Goal: Information Seeking & Learning: Compare options

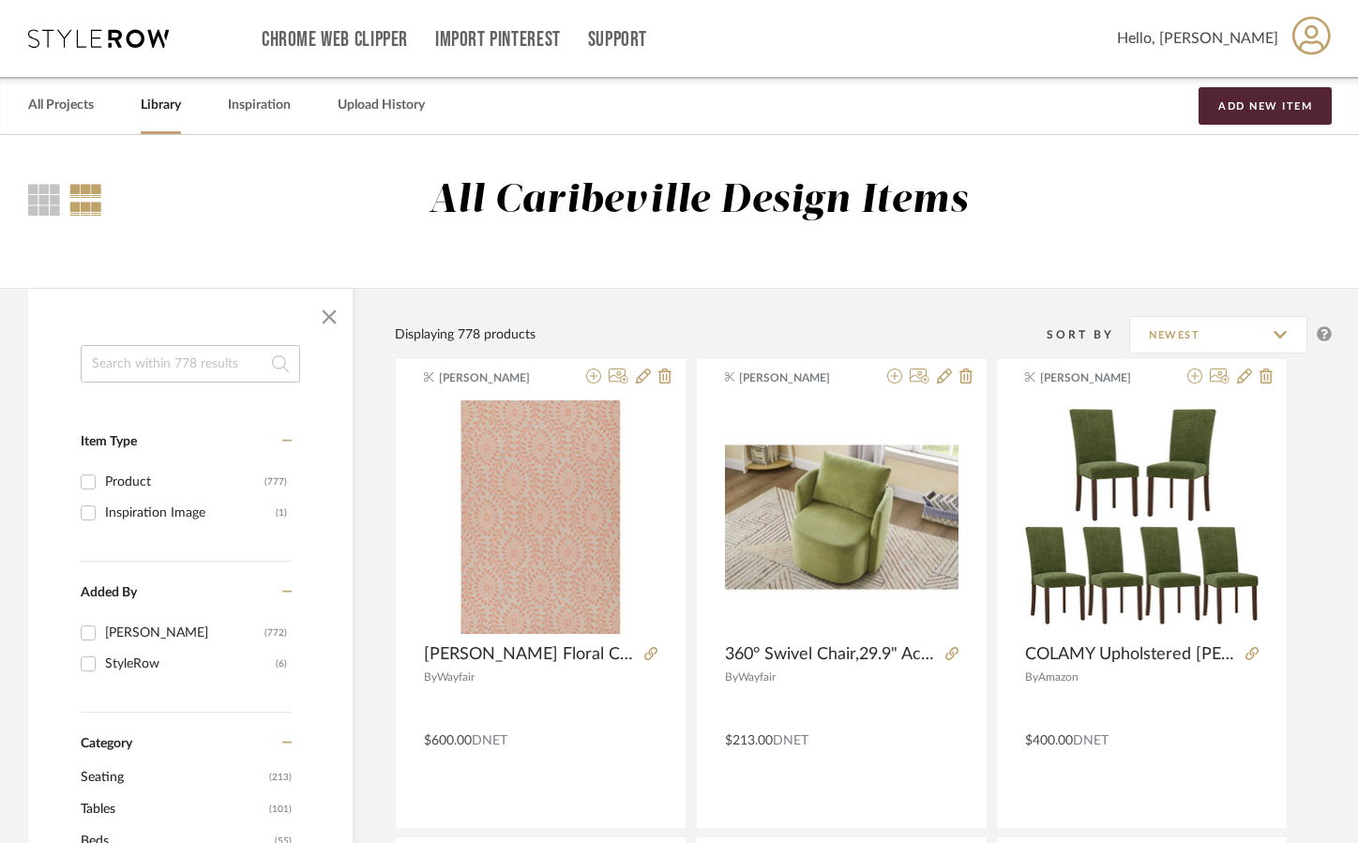
click at [135, 371] on input at bounding box center [191, 364] width 220 height 38
type input "[PERSON_NAME]"
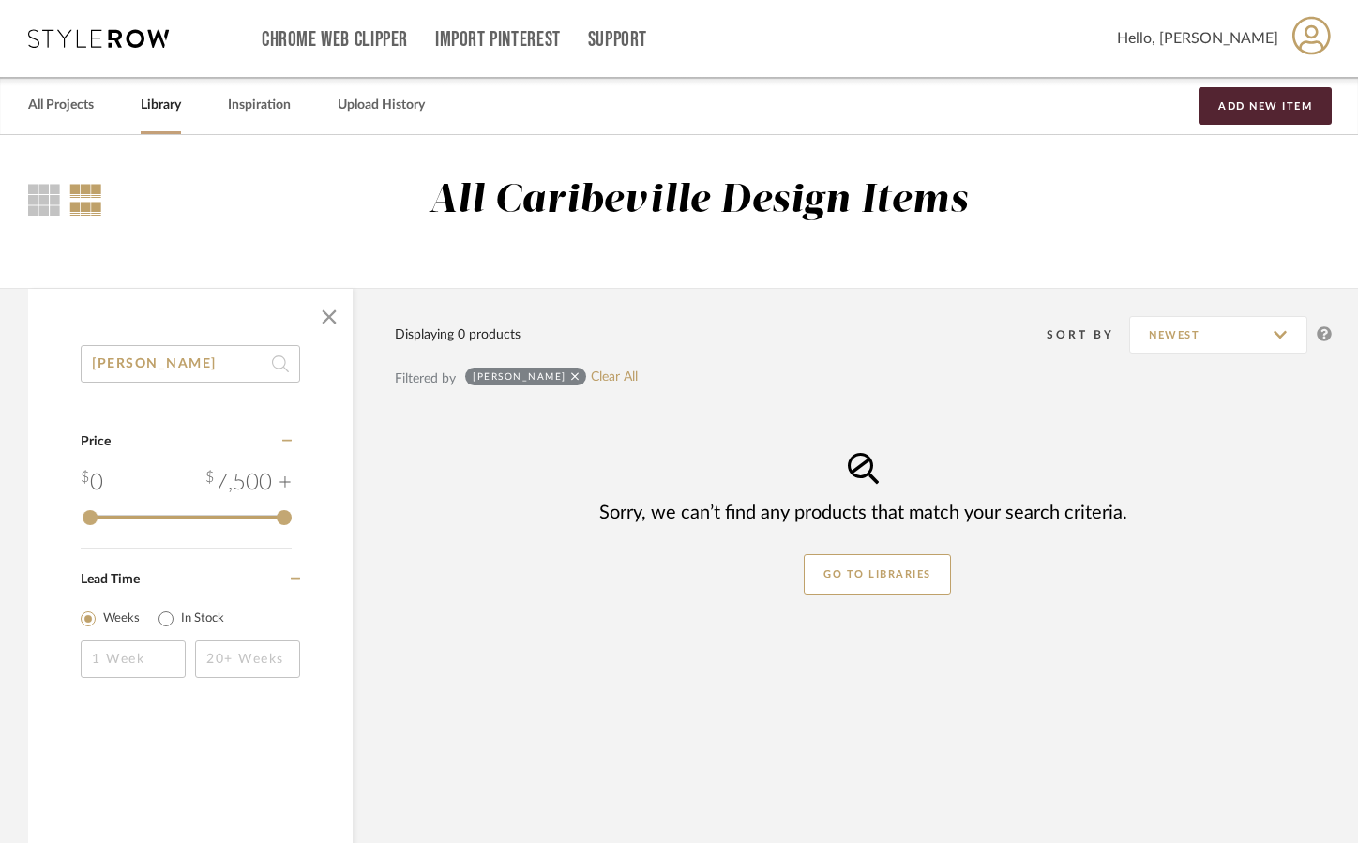
drag, startPoint x: 211, startPoint y: 372, endPoint x: 65, endPoint y: 372, distance: 146.3
click at [65, 372] on div "[PERSON_NAME] Category Price 0 7,500 + 0 7500 Lead Time Weeks In Stock" at bounding box center [190, 536] width 325 height 382
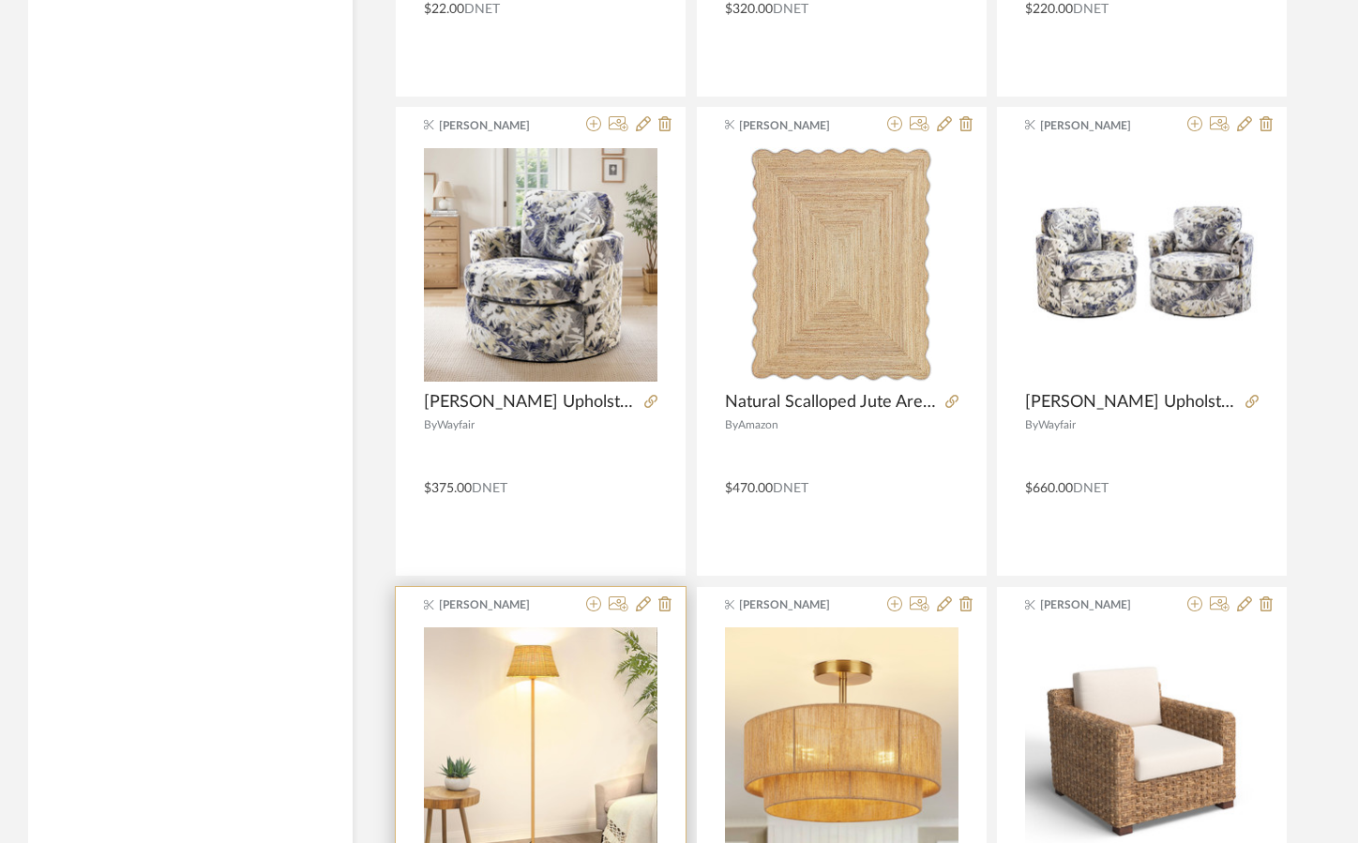
scroll to position [3189, 0]
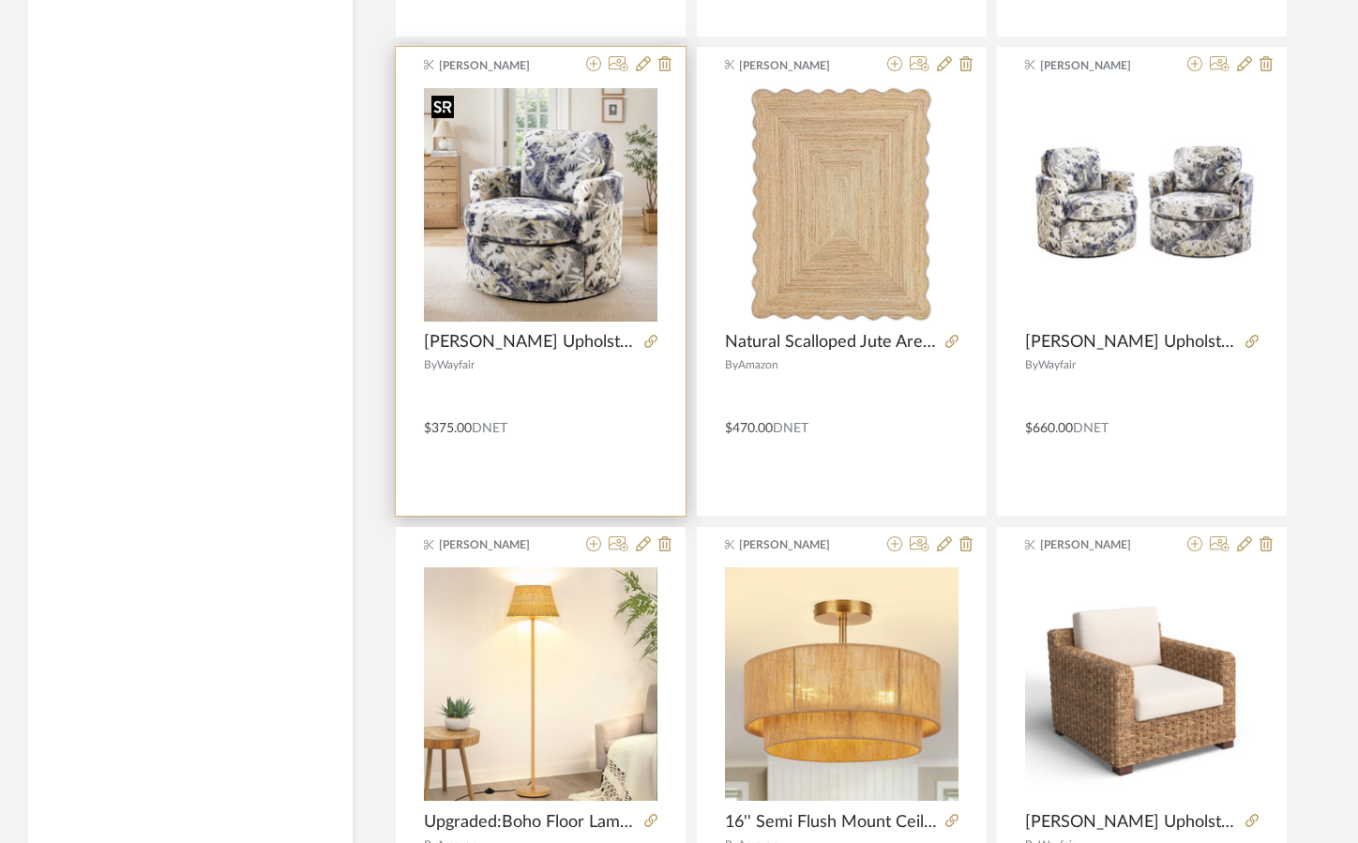
click at [535, 270] on div at bounding box center [541, 204] width 234 height 235
click at [651, 342] on icon at bounding box center [650, 341] width 13 height 13
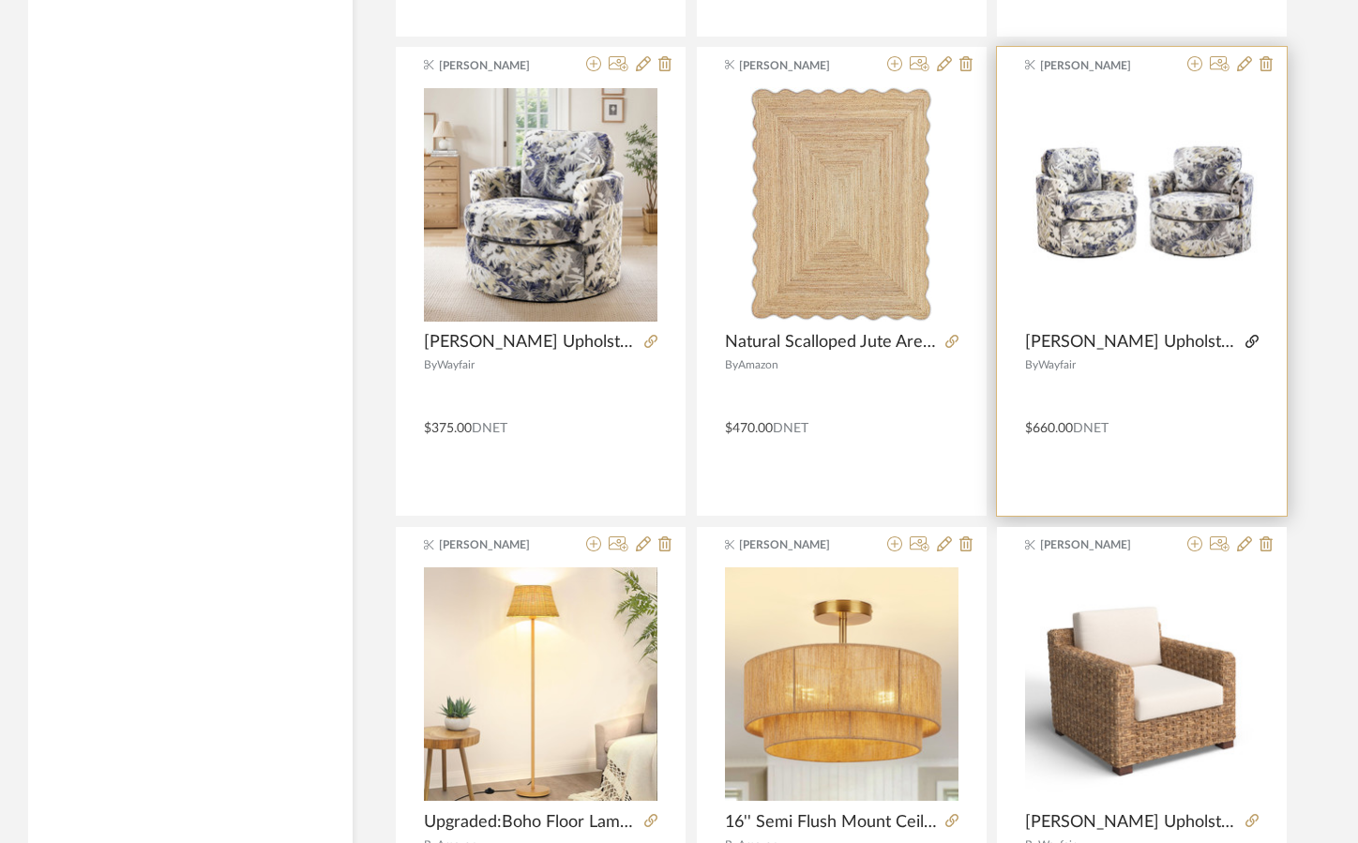
click at [1250, 335] on icon at bounding box center [1252, 341] width 13 height 13
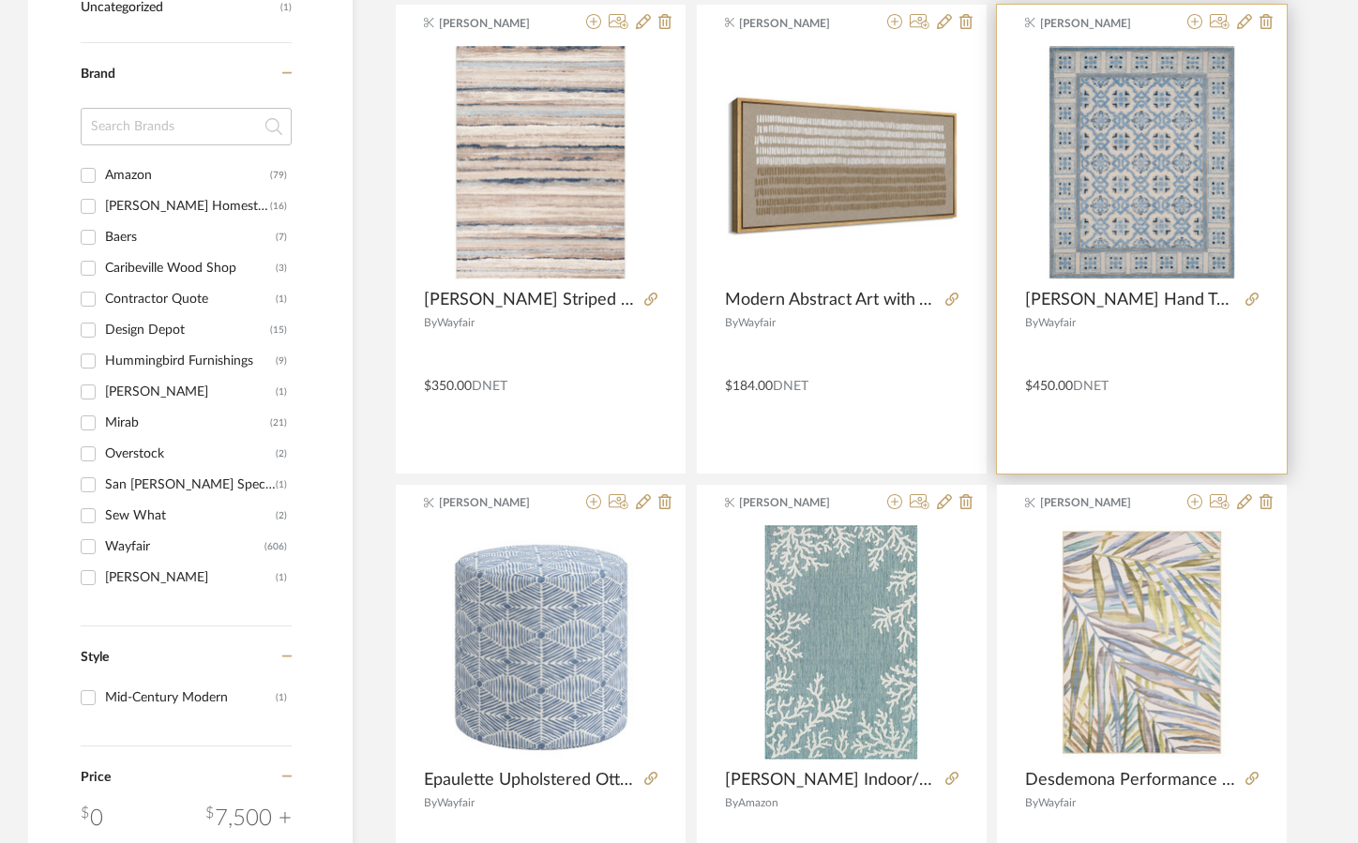
scroll to position [1313, 0]
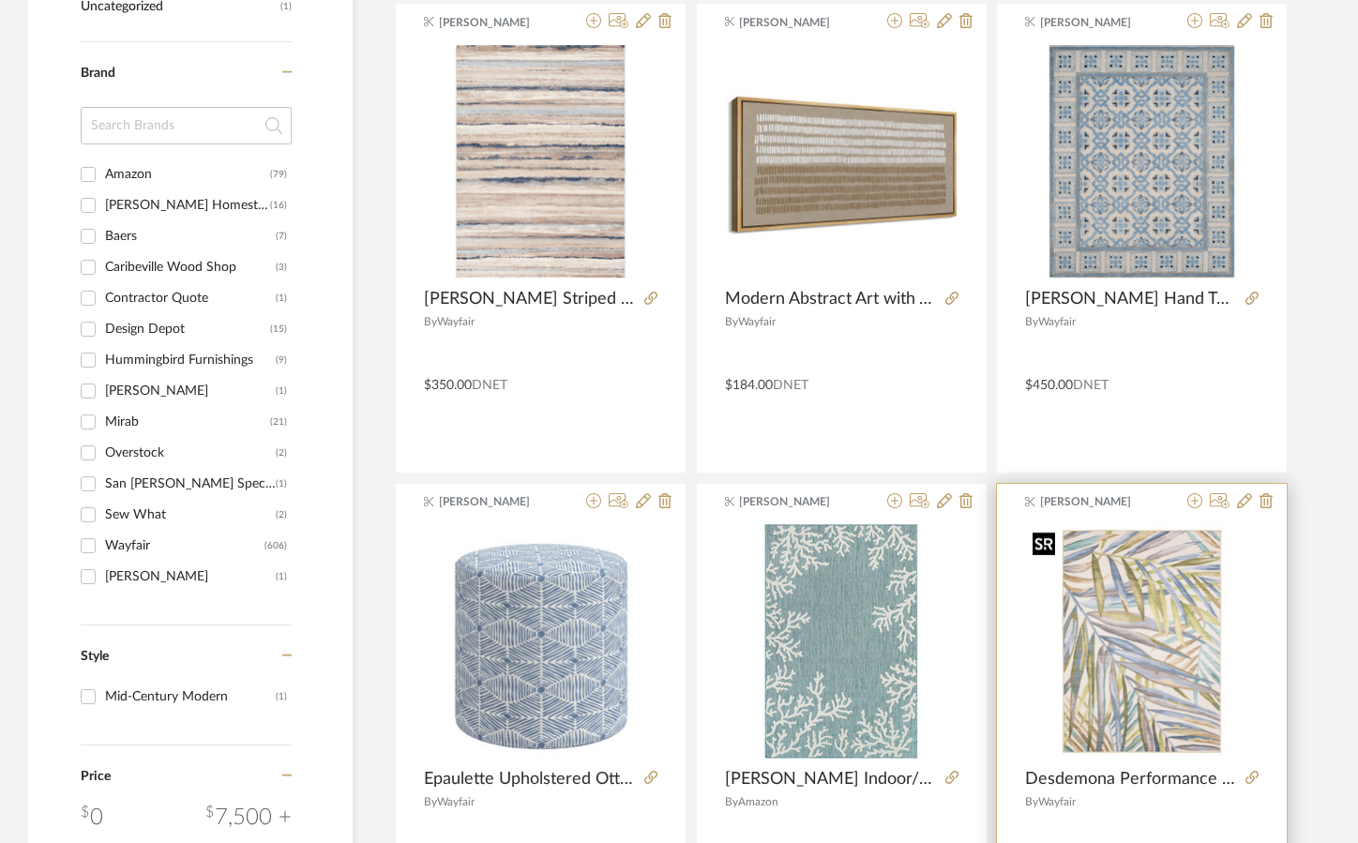
click at [1151, 685] on img "0" at bounding box center [1142, 641] width 234 height 234
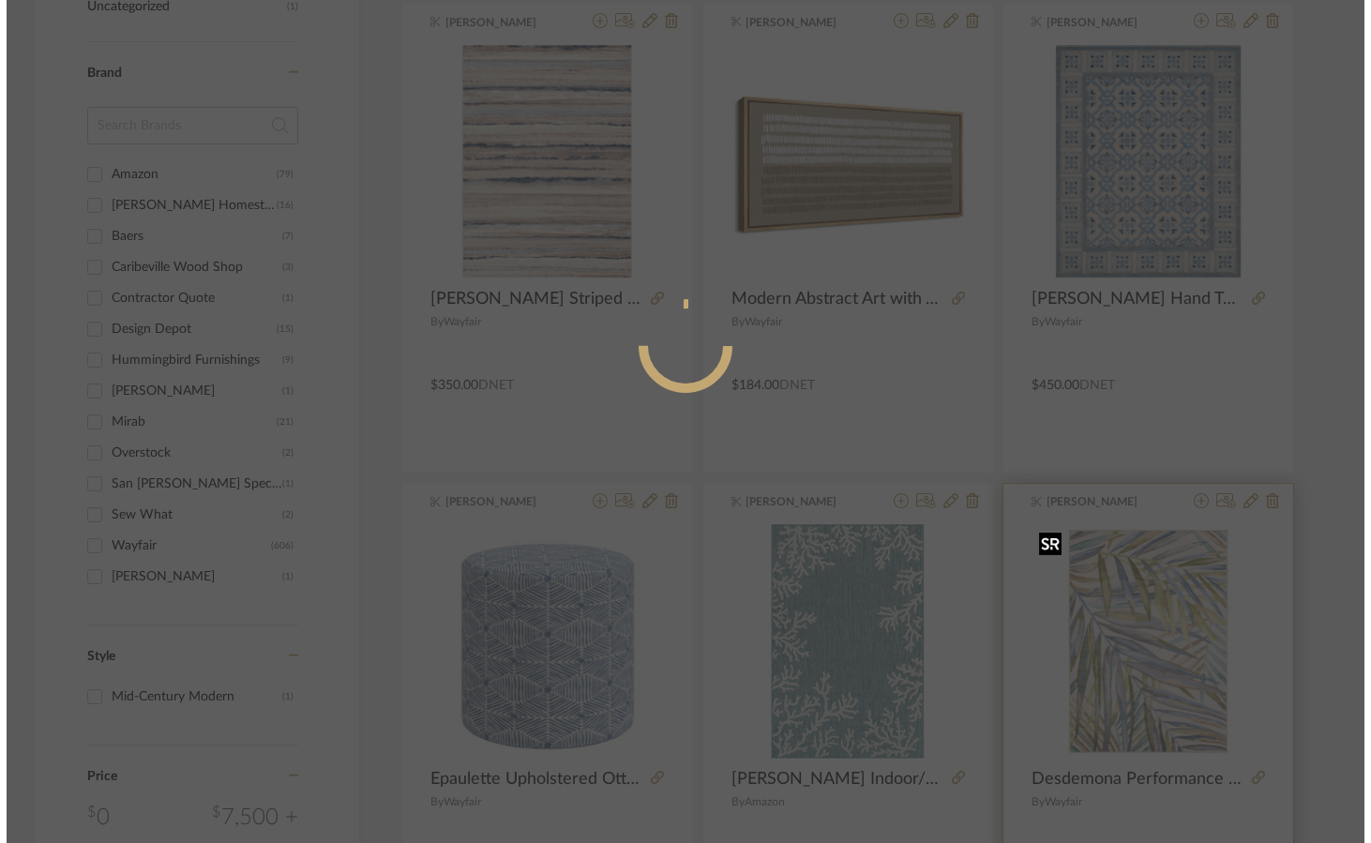
scroll to position [0, 0]
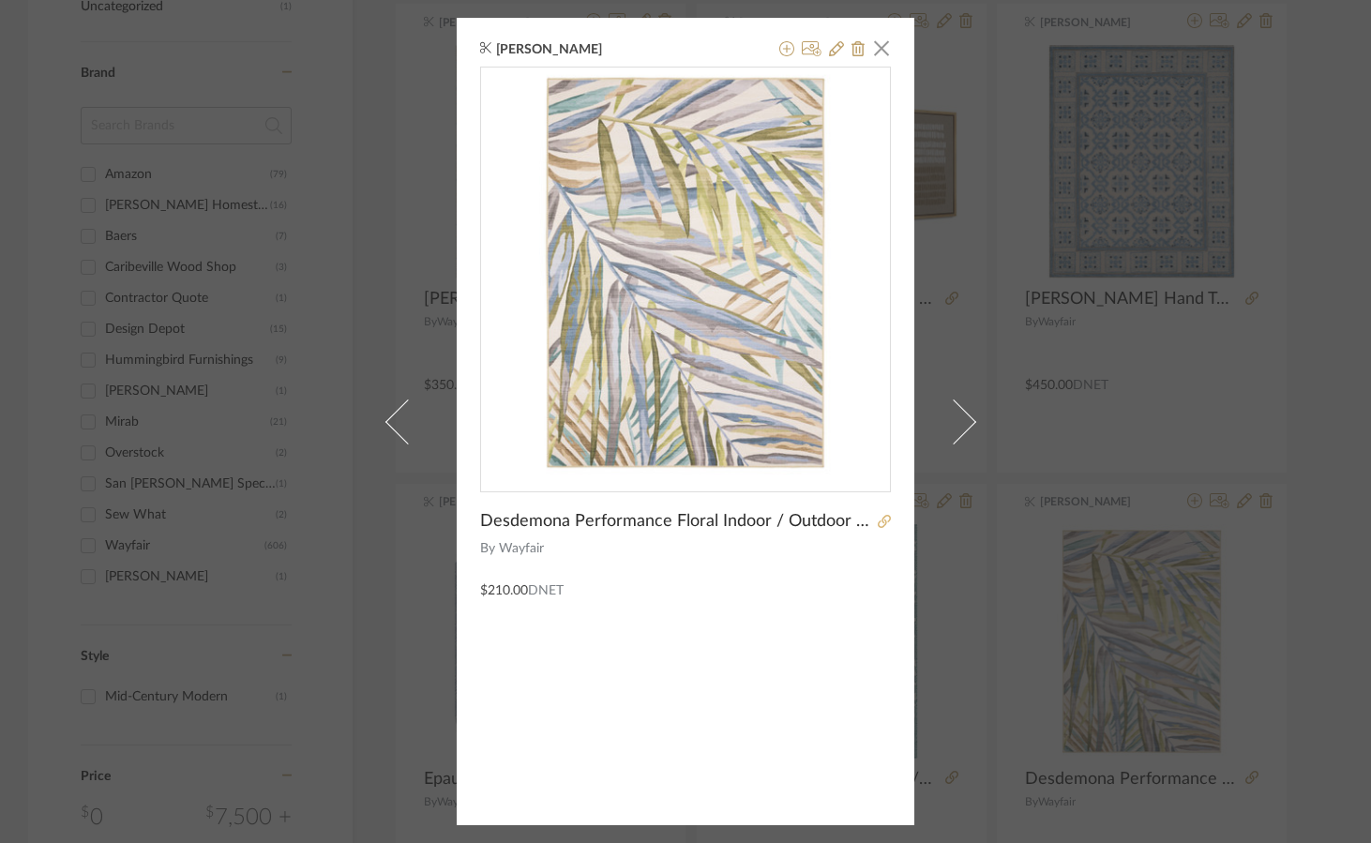
click at [881, 521] on icon at bounding box center [884, 521] width 13 height 13
click at [867, 43] on span "button" at bounding box center [882, 48] width 38 height 38
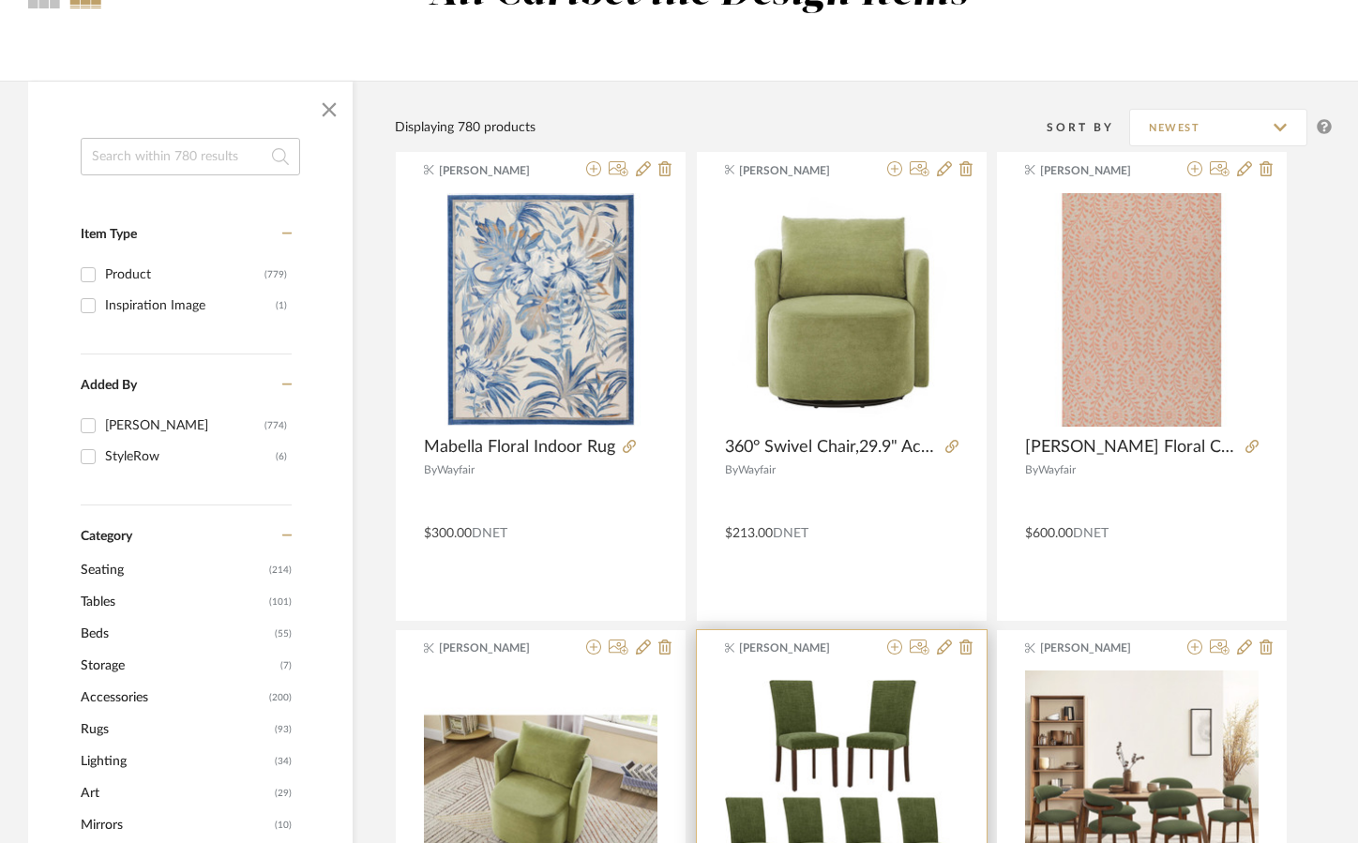
scroll to position [188, 0]
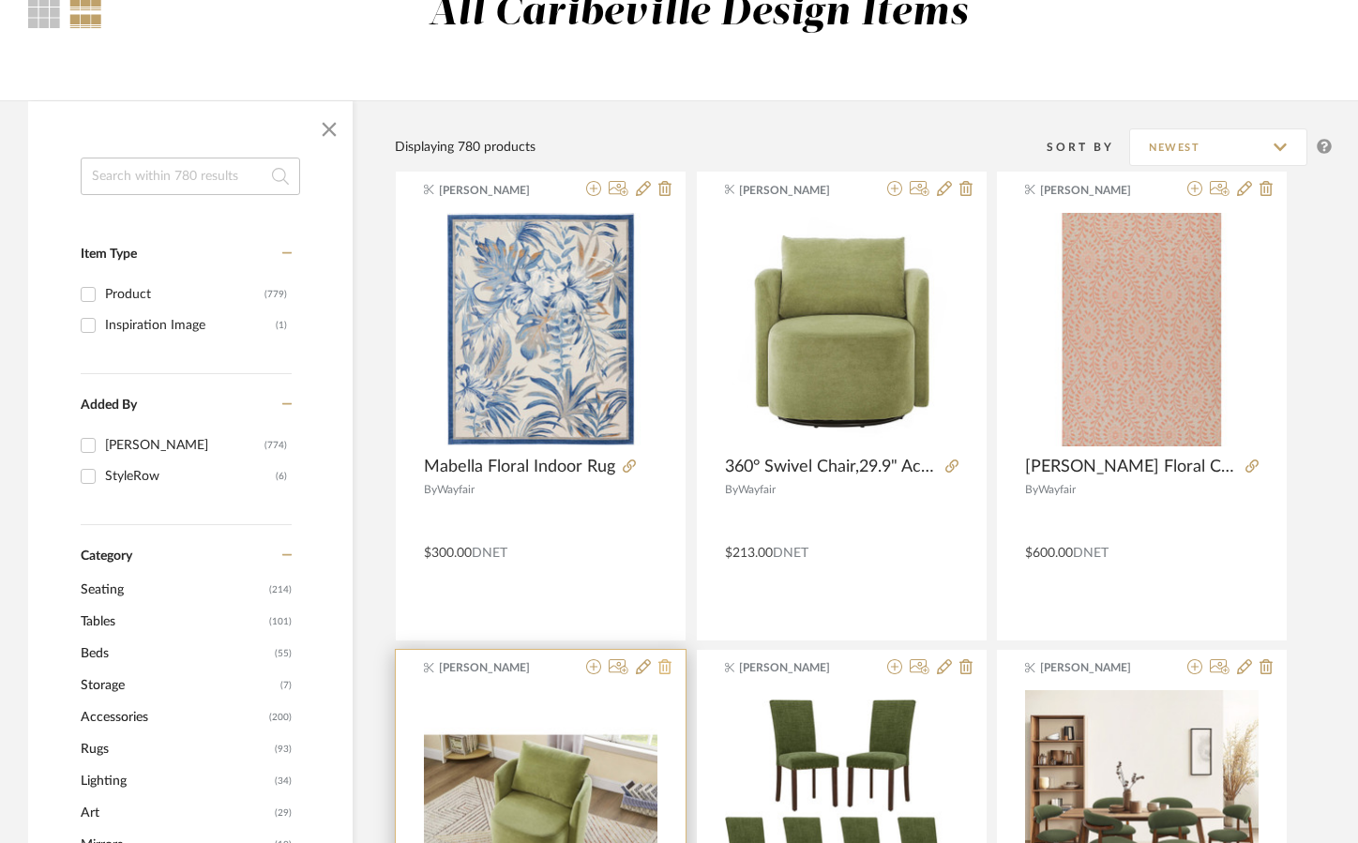
click at [661, 665] on icon at bounding box center [665, 666] width 13 height 15
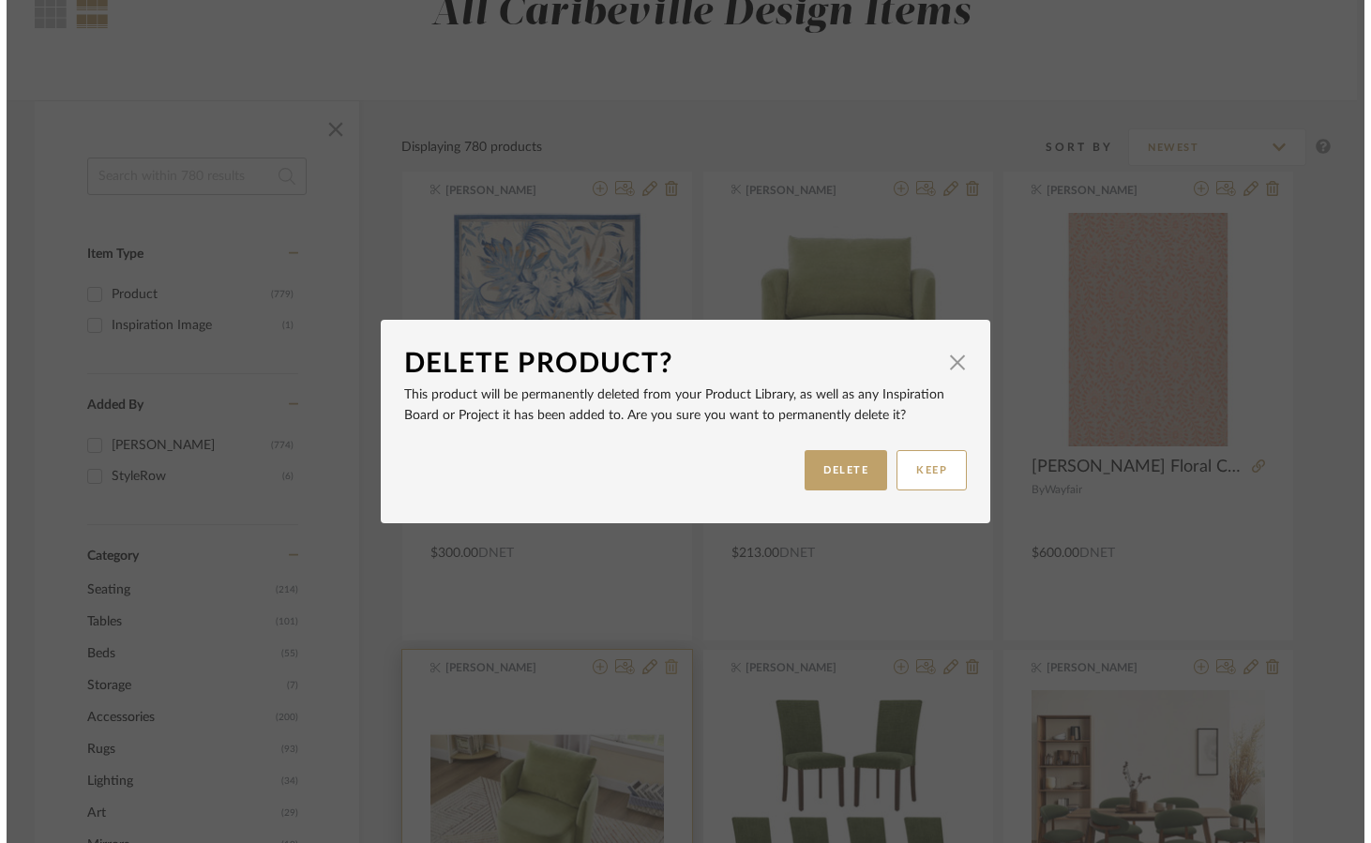
scroll to position [0, 0]
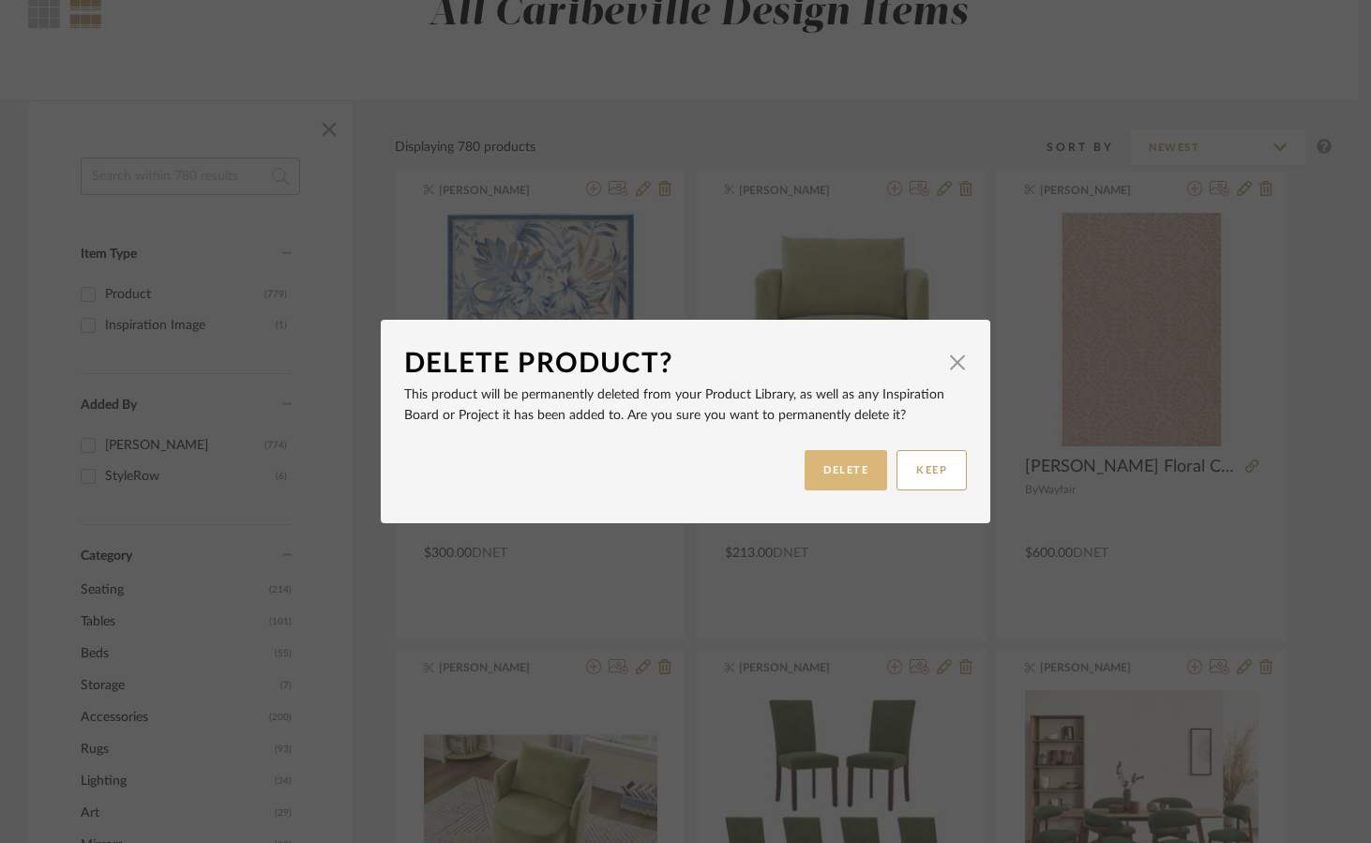
click at [856, 469] on button "DELETE" at bounding box center [846, 470] width 83 height 40
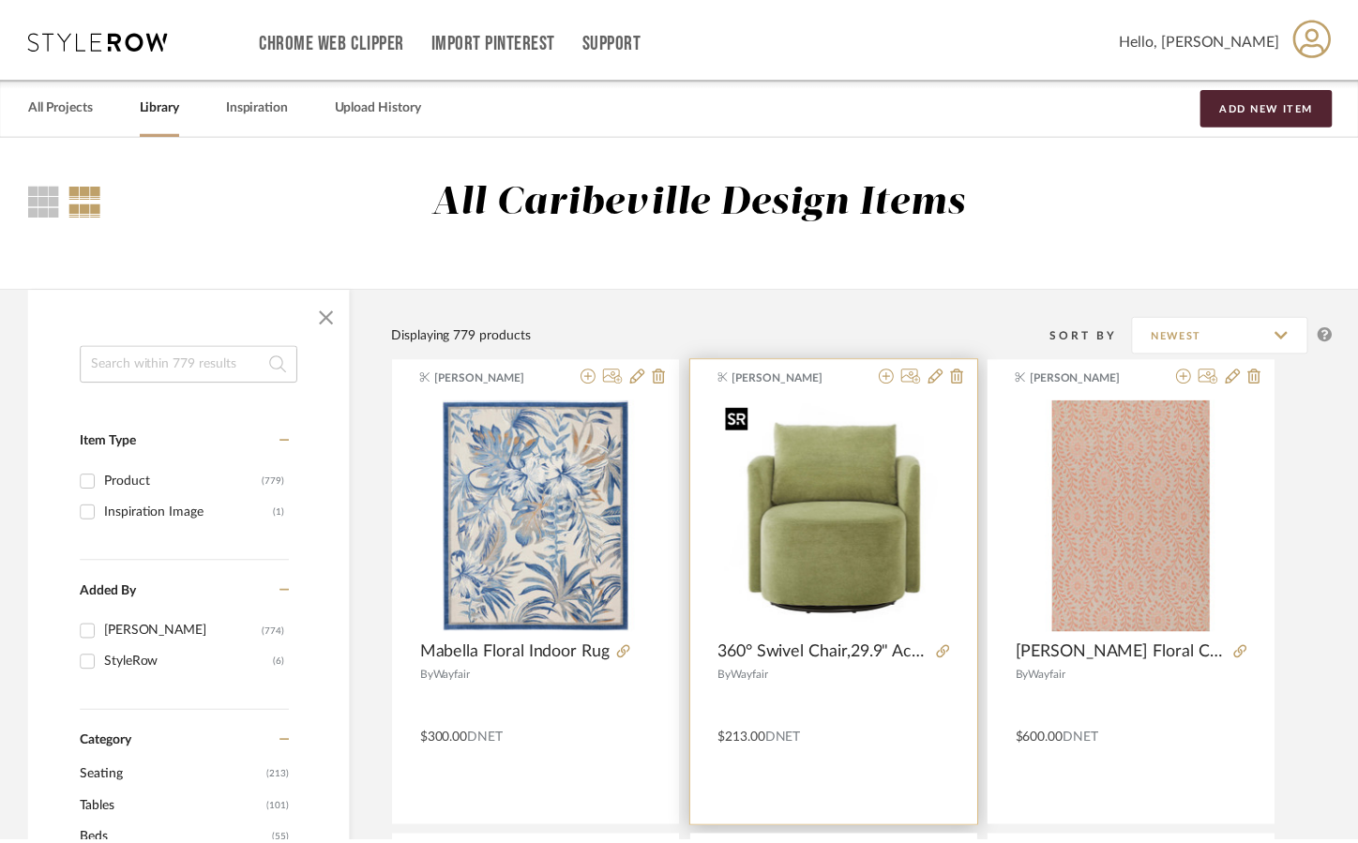
scroll to position [188, 0]
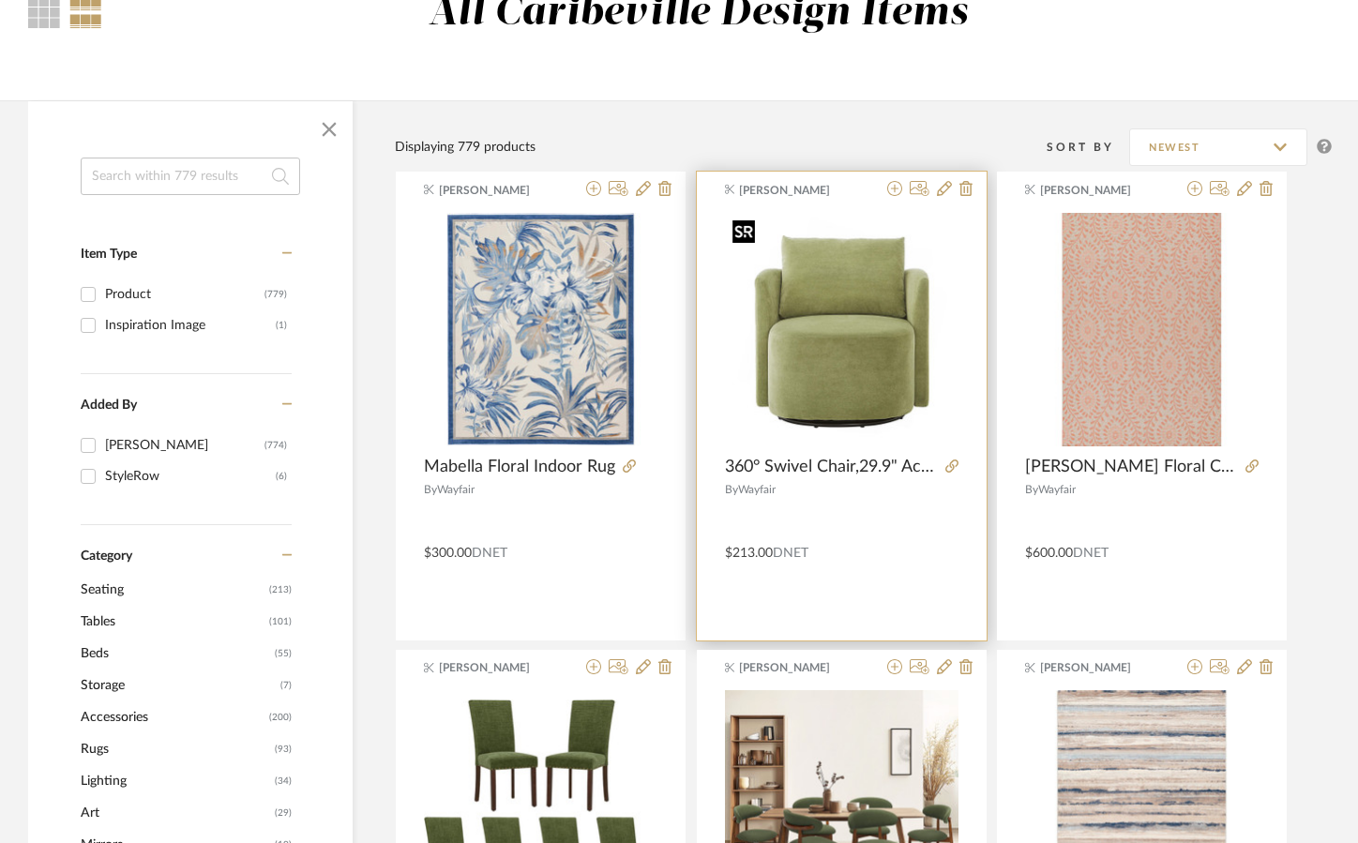
click at [862, 339] on img "0" at bounding box center [842, 330] width 234 height 234
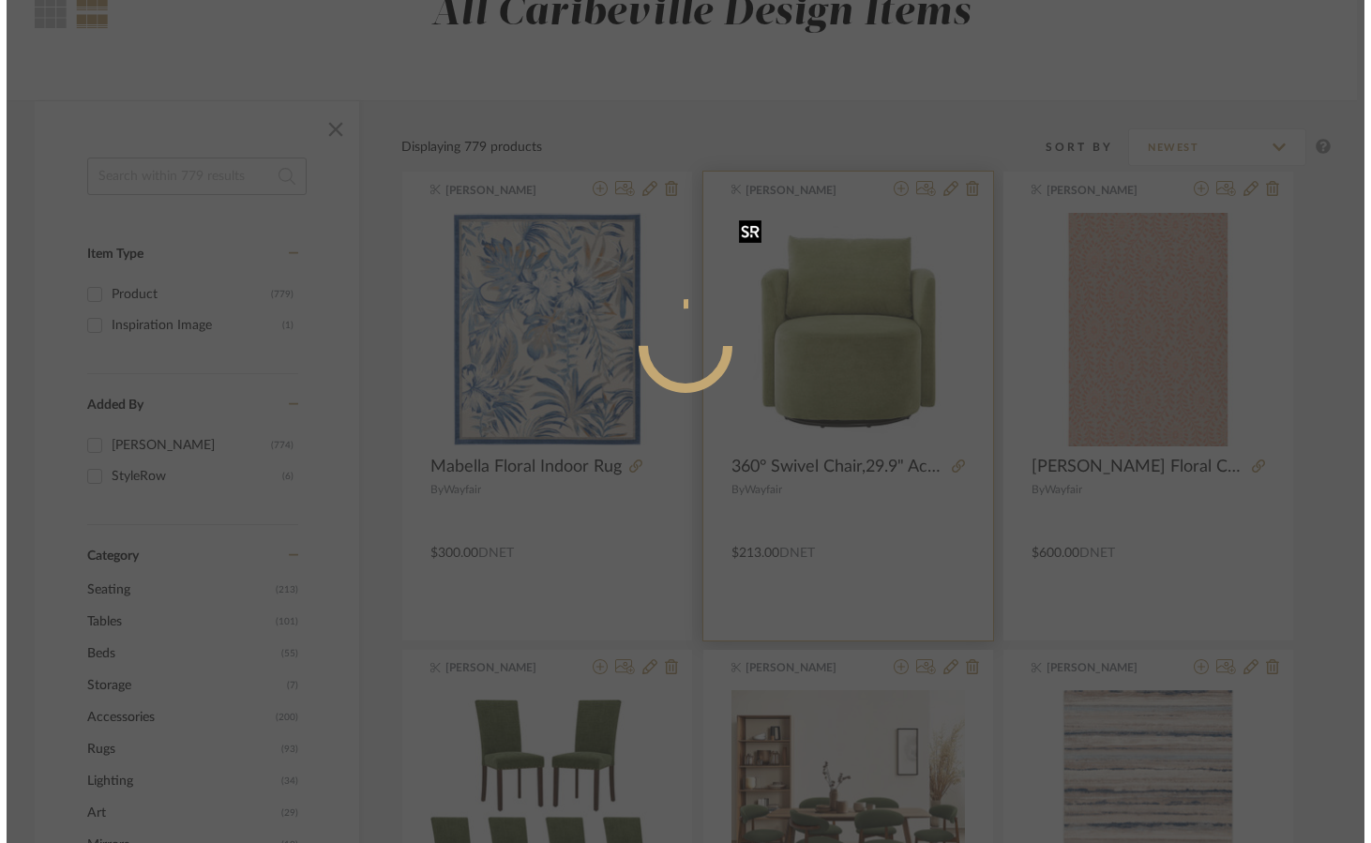
scroll to position [0, 0]
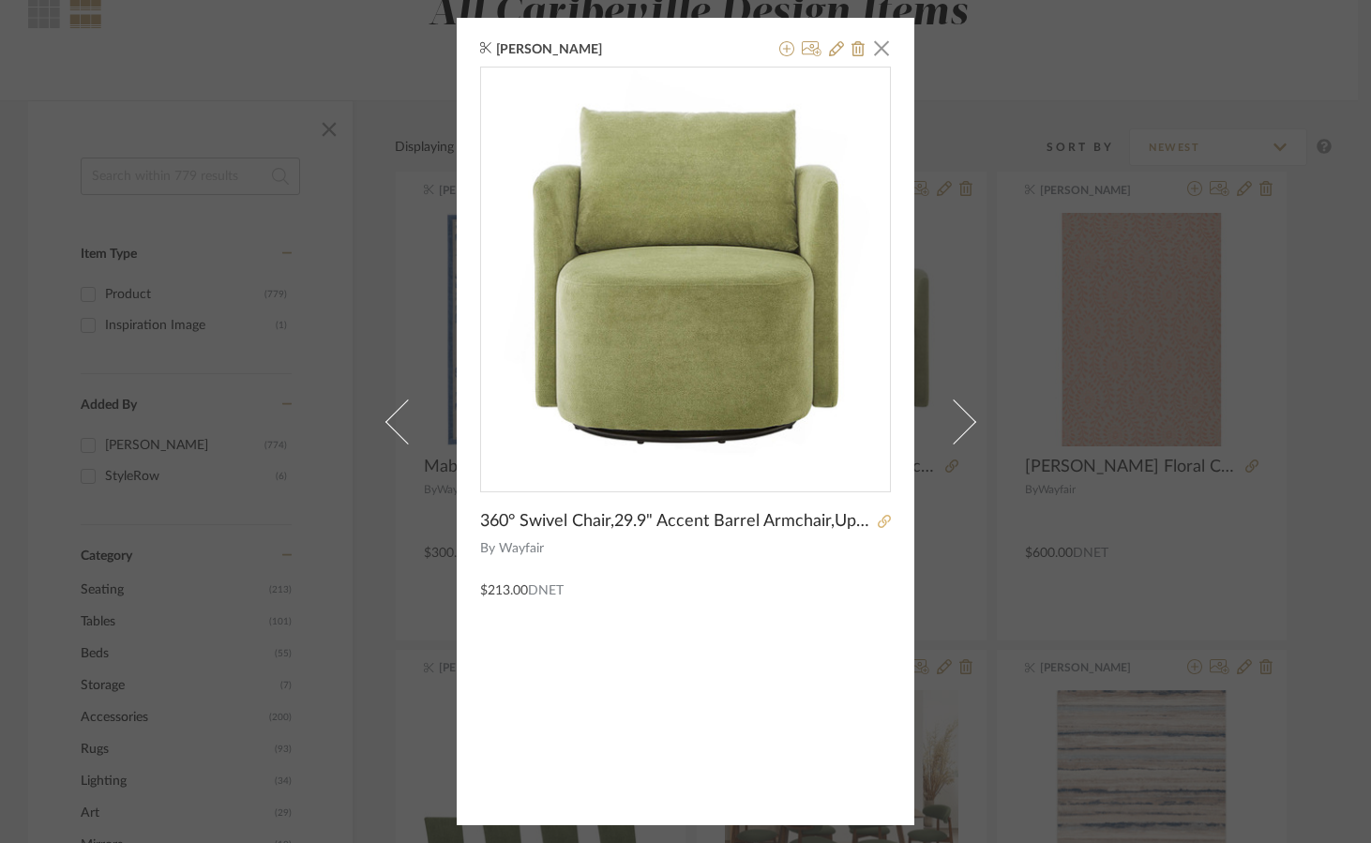
click at [879, 528] on fa-icon at bounding box center [884, 522] width 13 height 13
click at [880, 38] on span "button" at bounding box center [882, 48] width 38 height 38
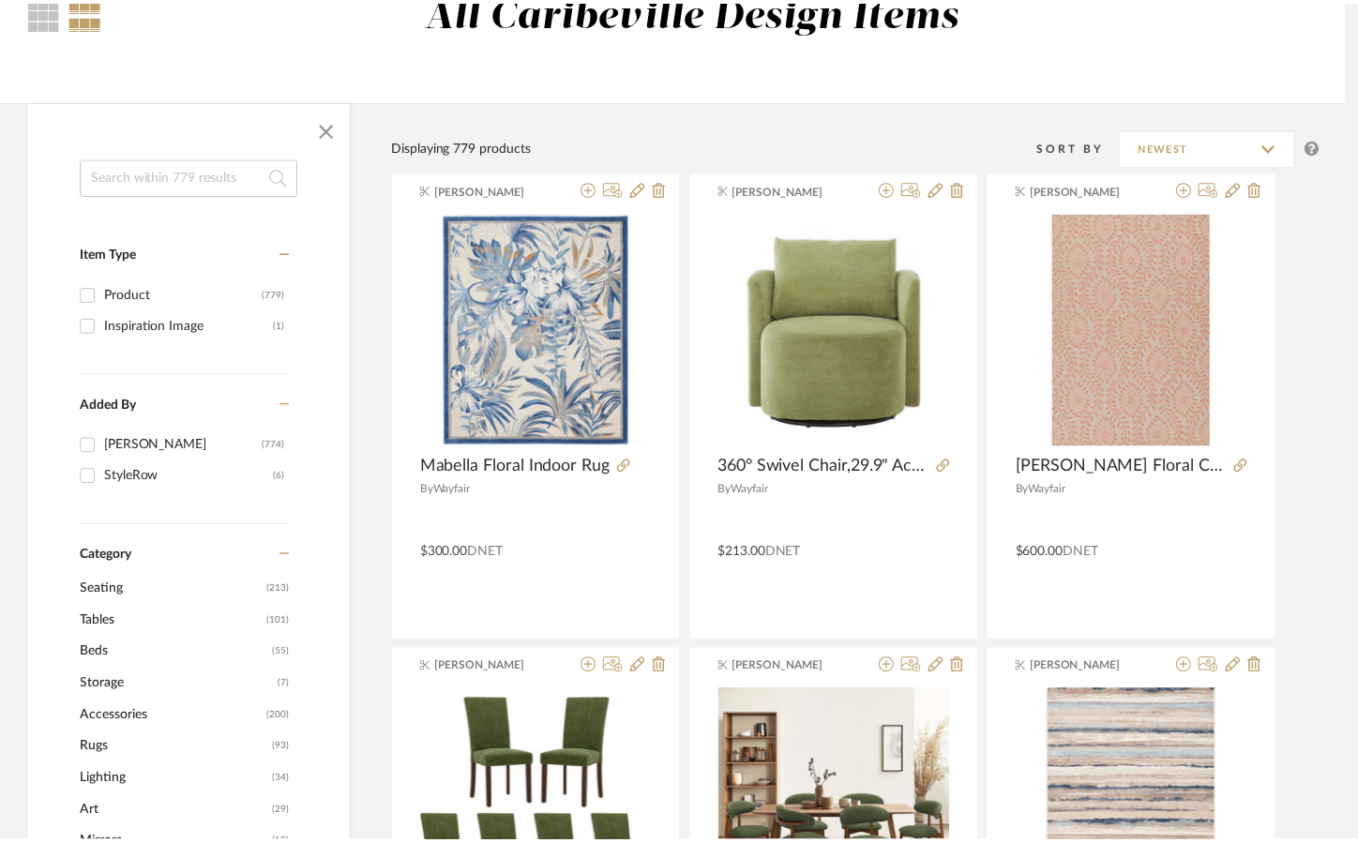
scroll to position [188, 0]
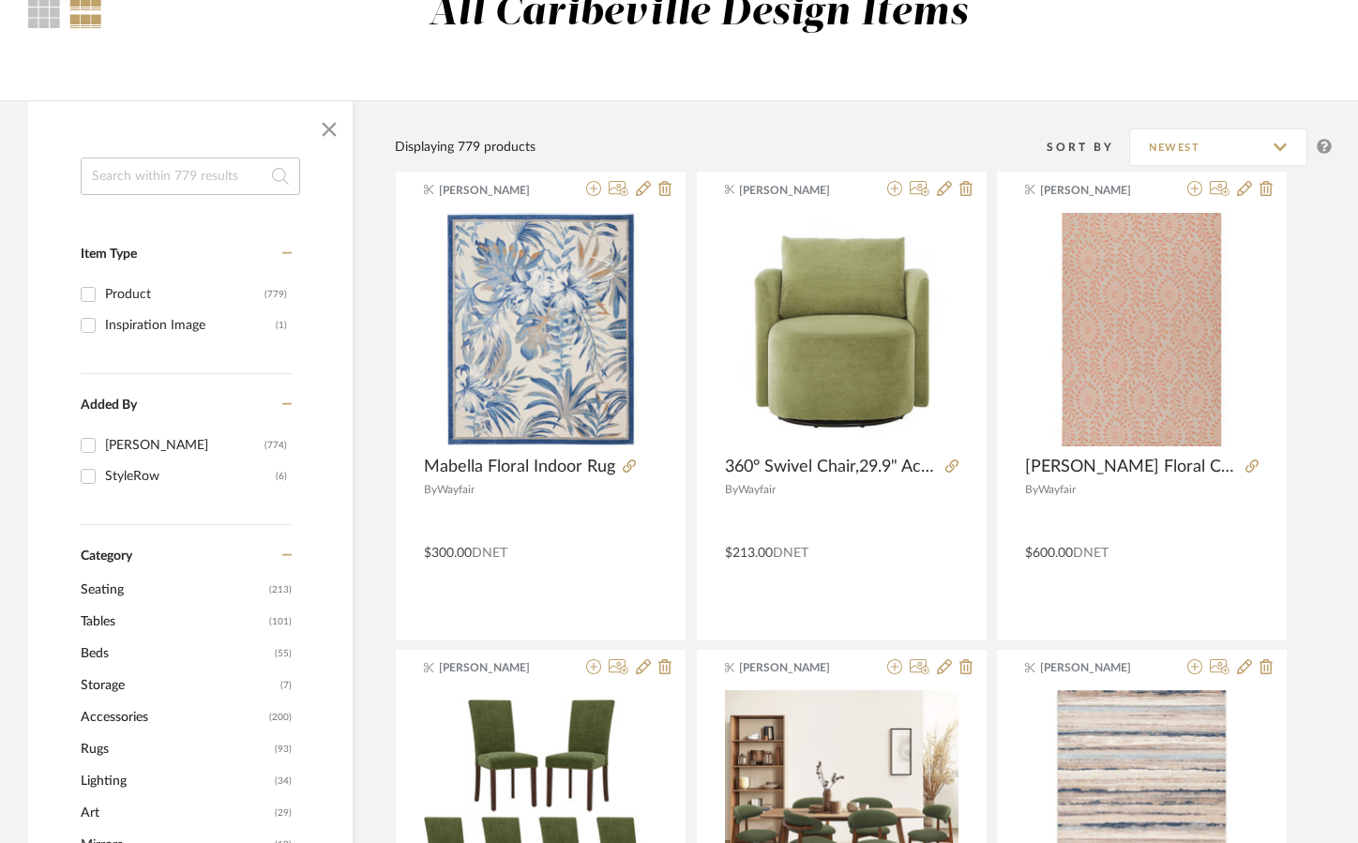
click at [212, 177] on input at bounding box center [191, 177] width 220 height 38
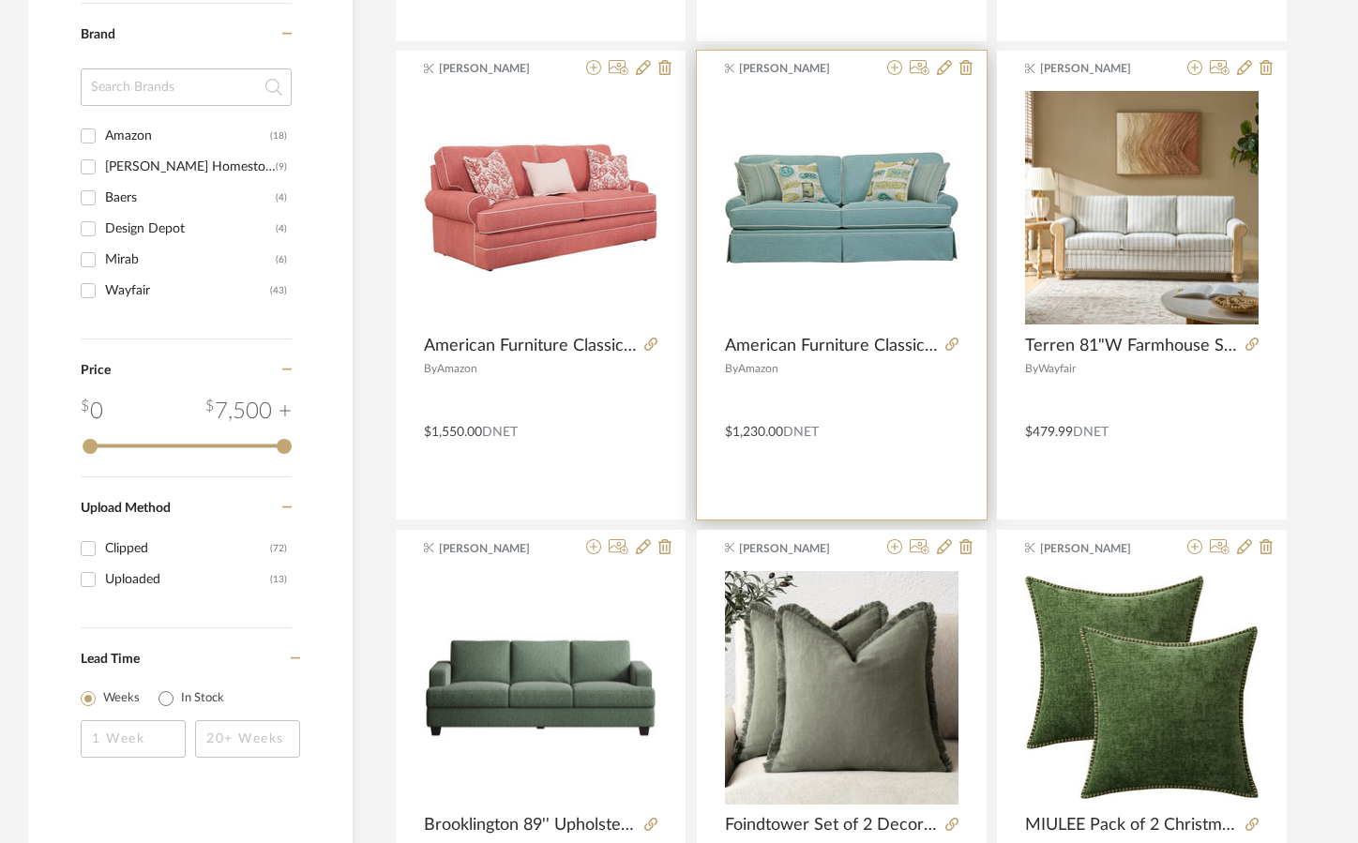
scroll to position [844, 0]
click at [956, 343] on icon at bounding box center [952, 343] width 13 height 13
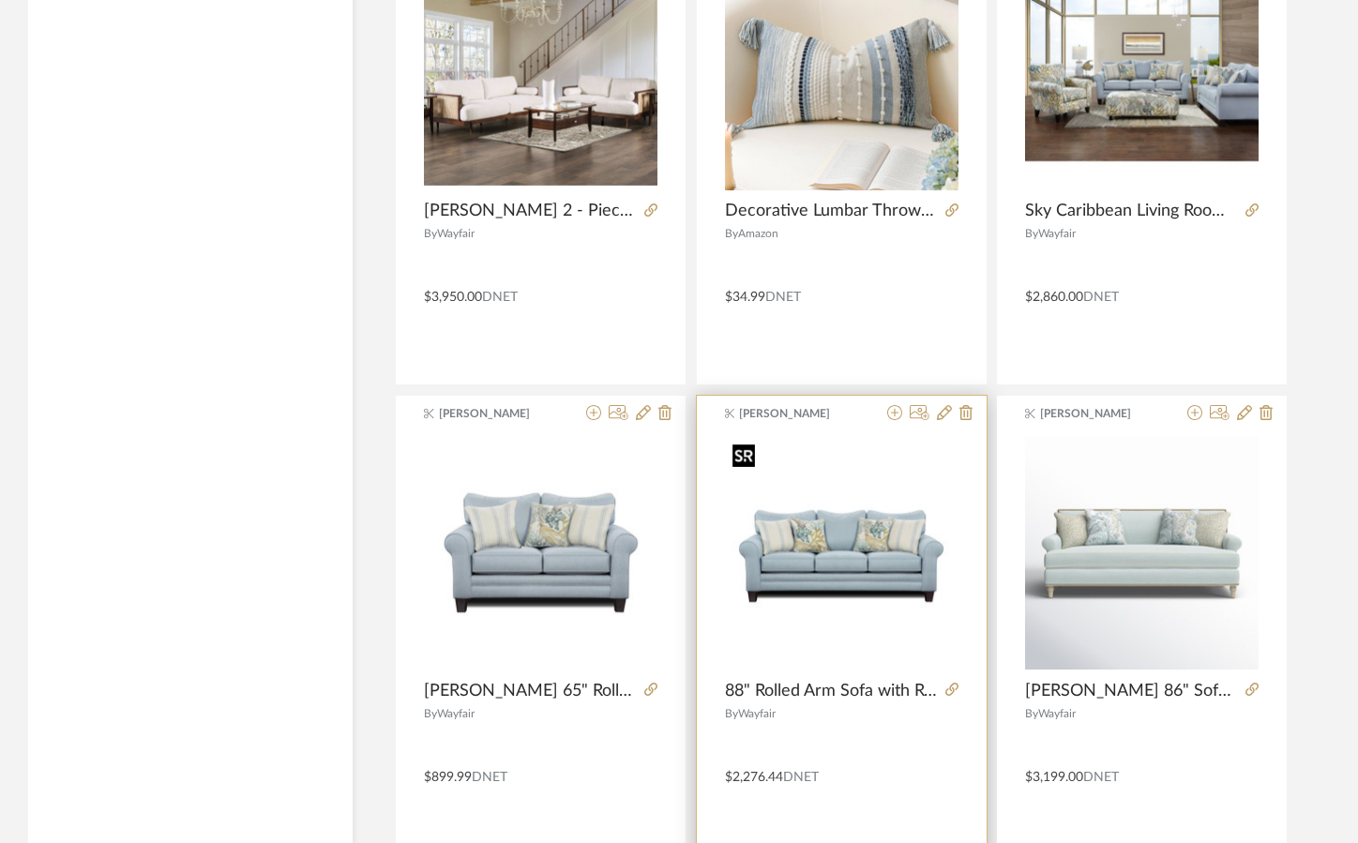
scroll to position [3471, 0]
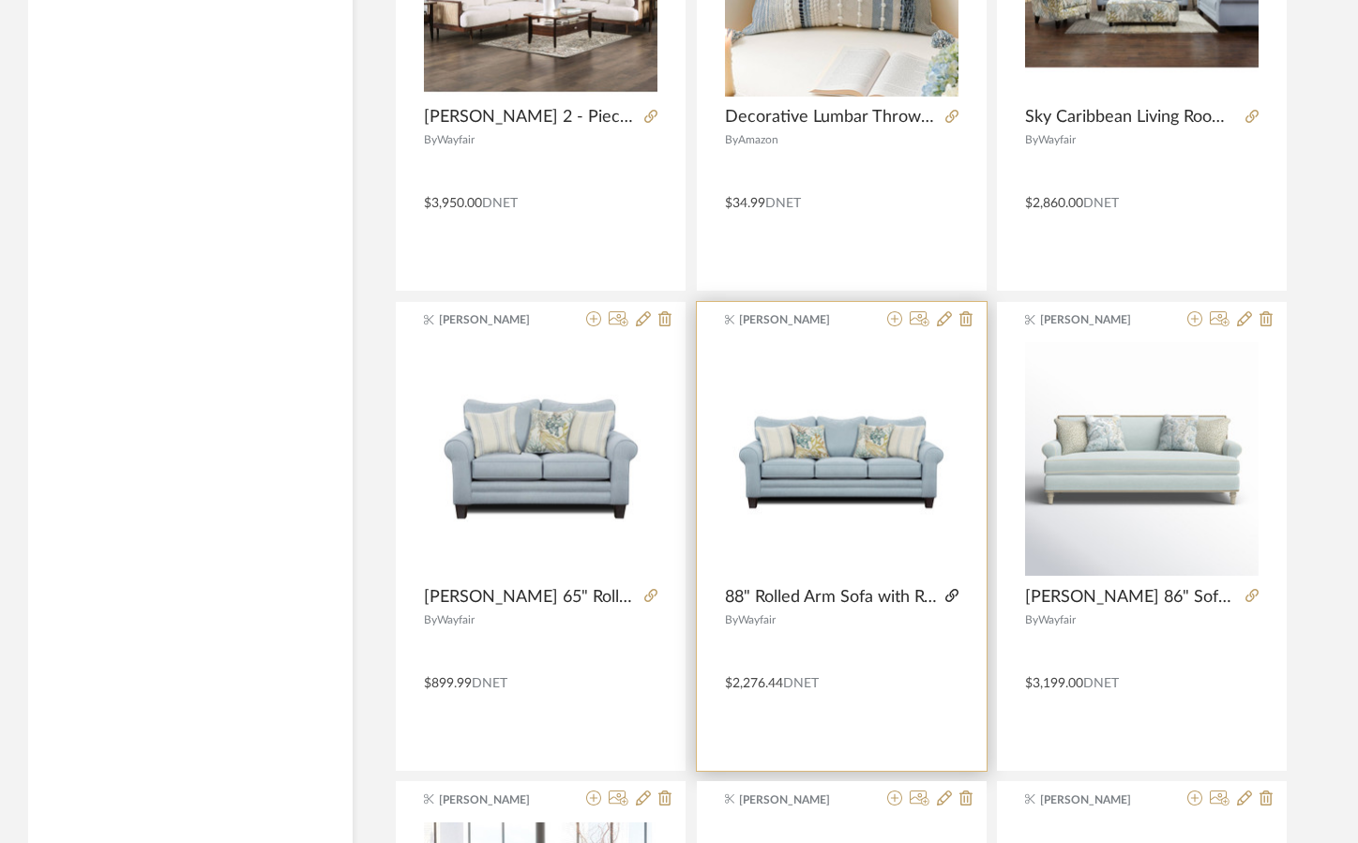
click at [947, 591] on icon at bounding box center [952, 595] width 13 height 13
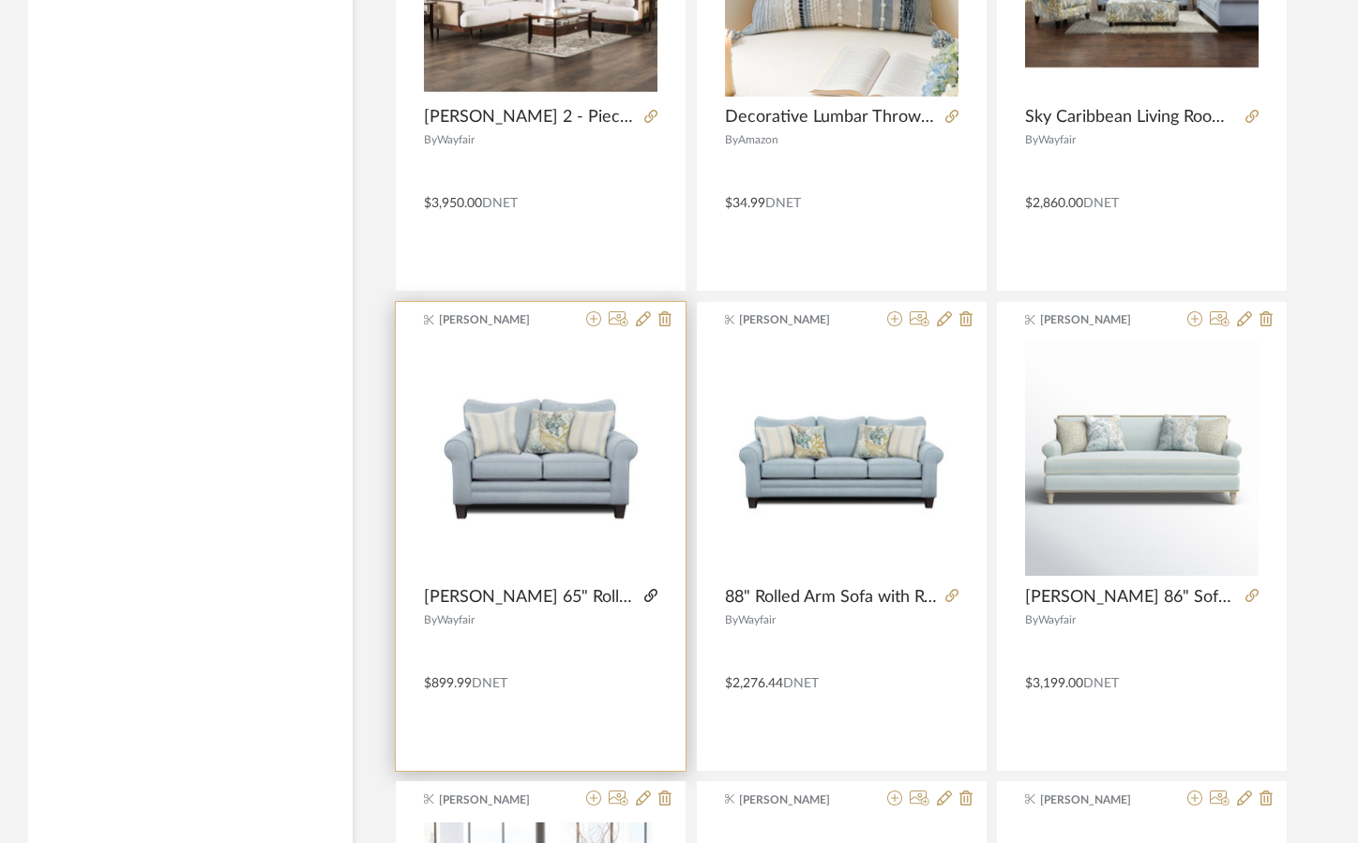
click at [648, 594] on icon at bounding box center [650, 595] width 13 height 13
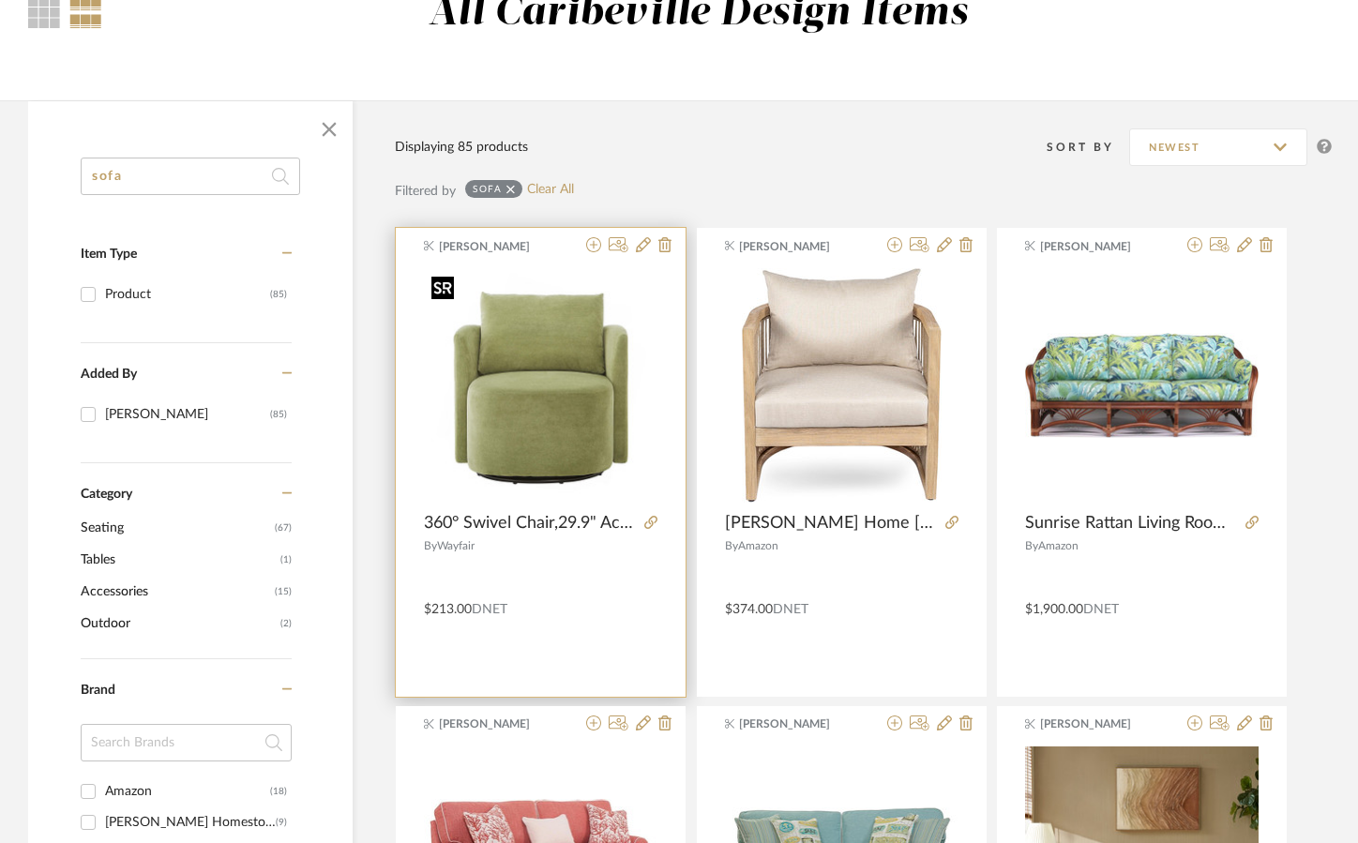
scroll to position [0, 0]
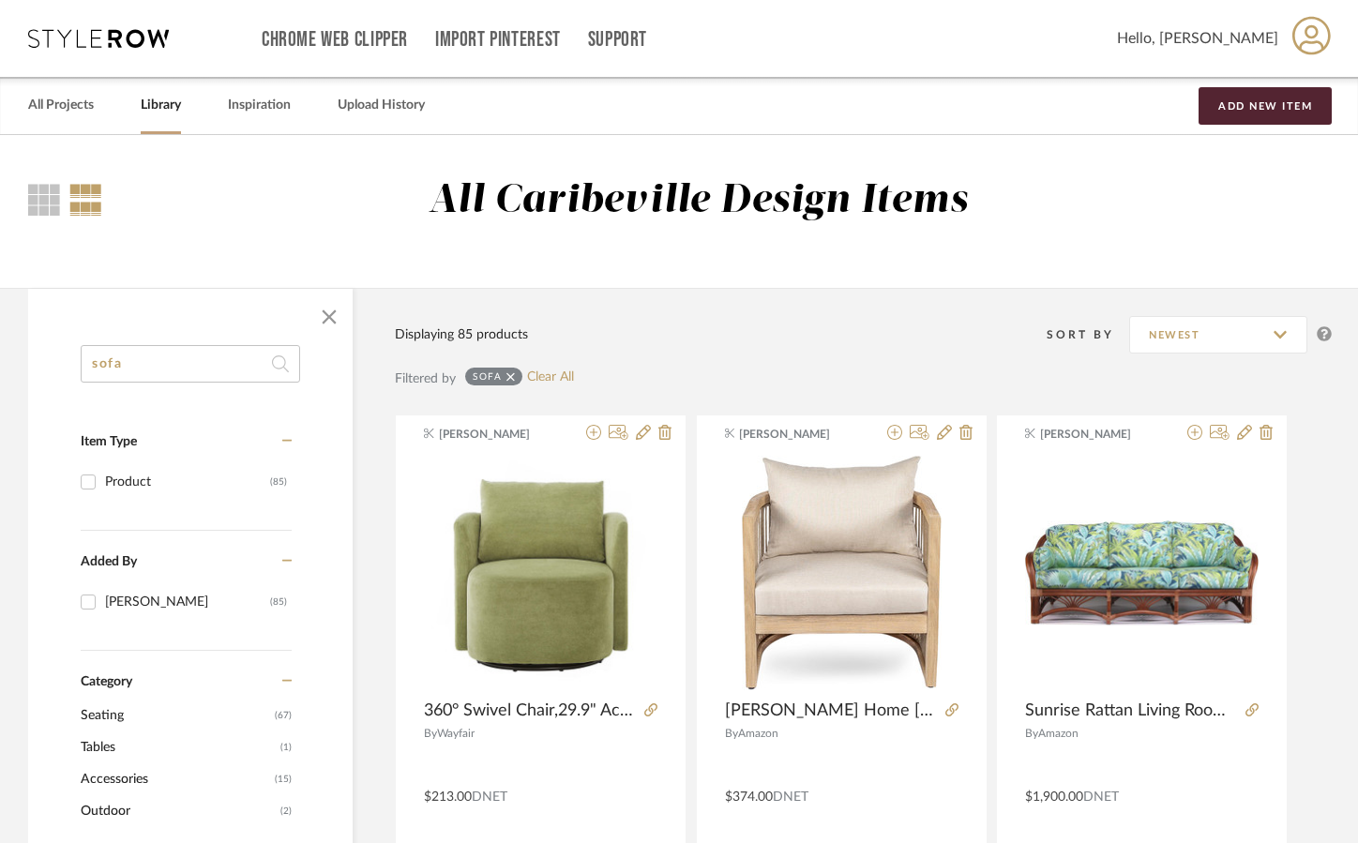
click at [123, 366] on input "sofa" at bounding box center [191, 364] width 220 height 38
type input "s"
type input "swivel"
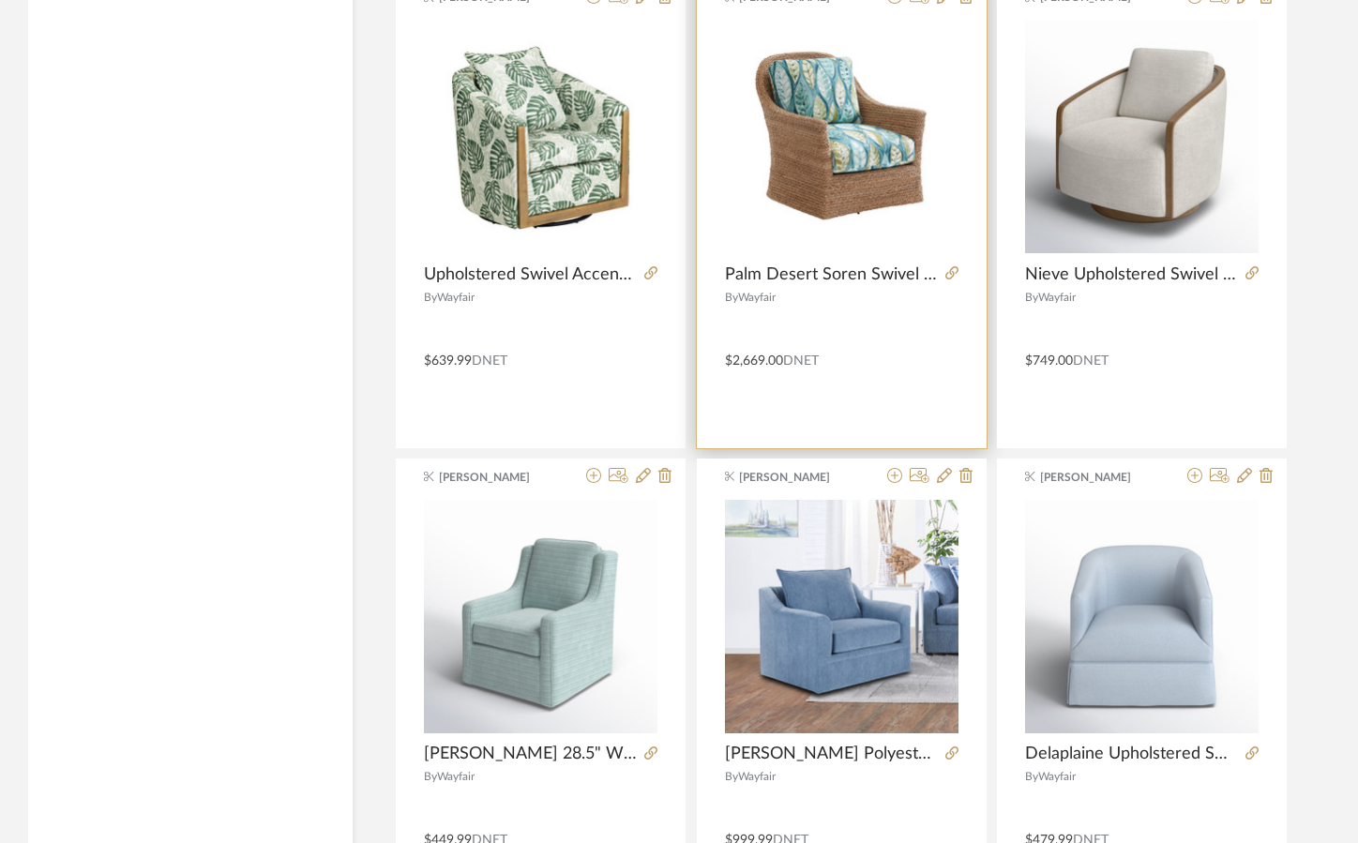
scroll to position [2627, 0]
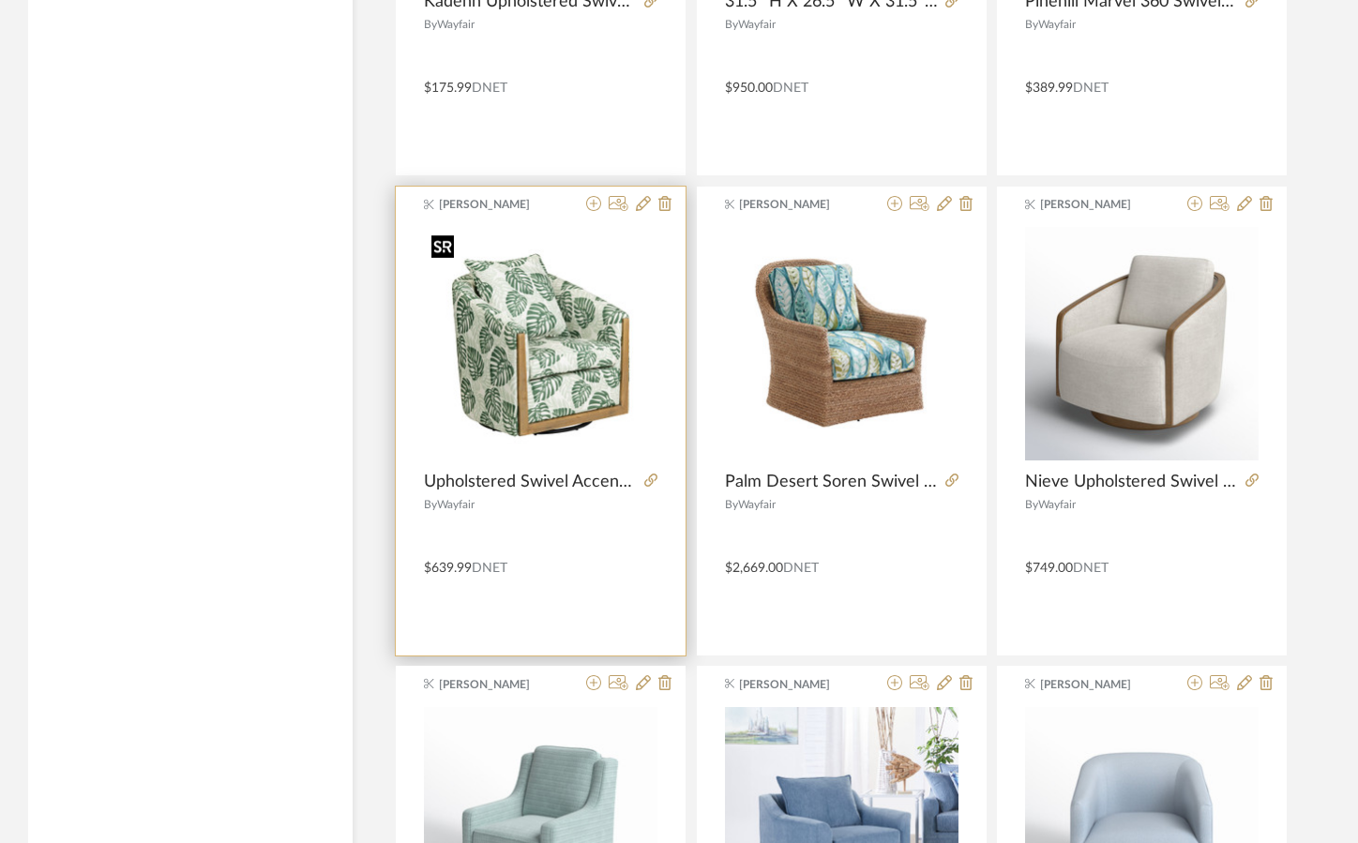
click at [0, 0] on img at bounding box center [0, 0] width 0 height 0
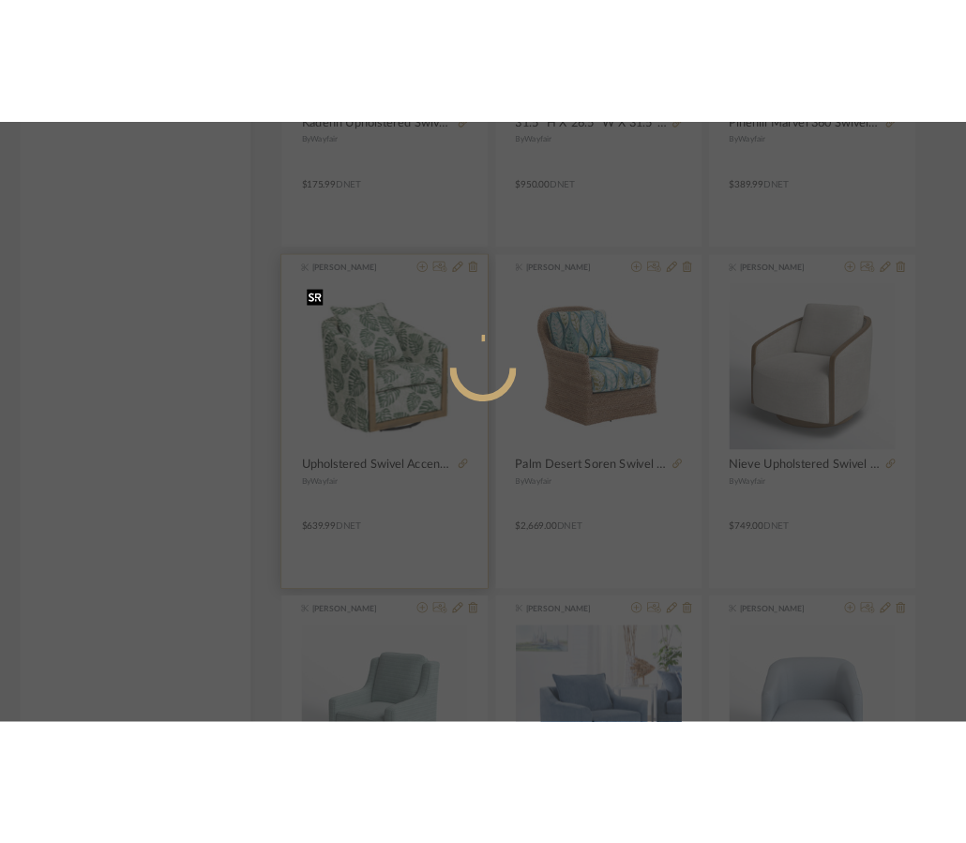
scroll to position [0, 0]
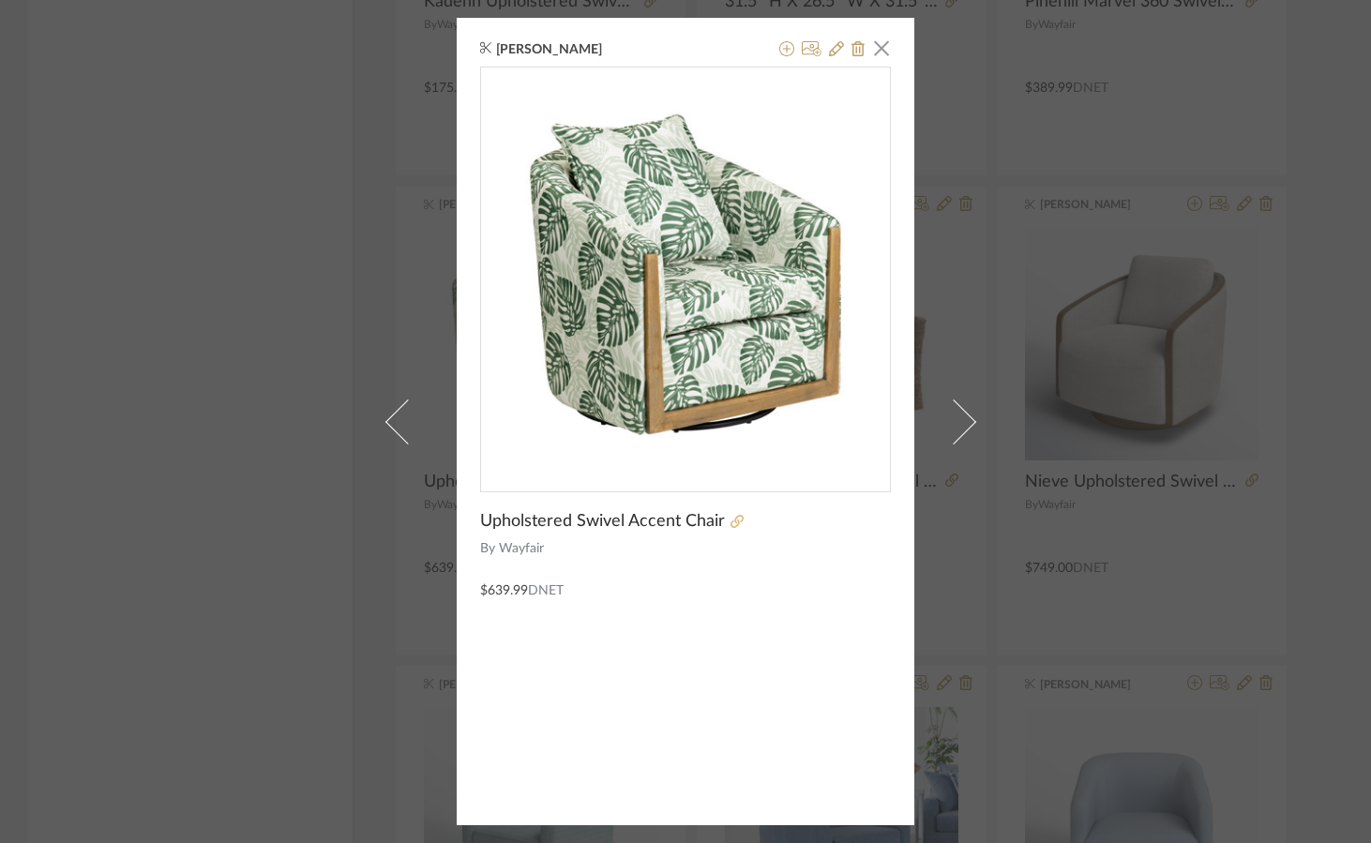
click at [733, 516] on icon at bounding box center [737, 521] width 13 height 13
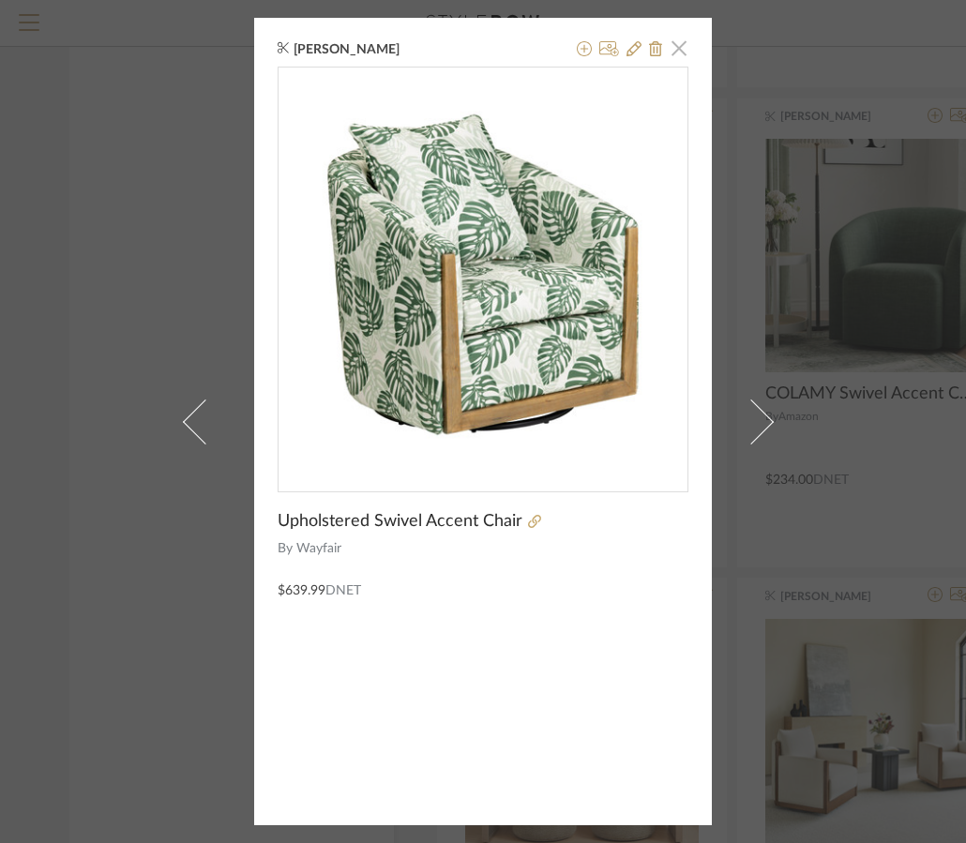
click at [677, 46] on span "button" at bounding box center [679, 48] width 38 height 38
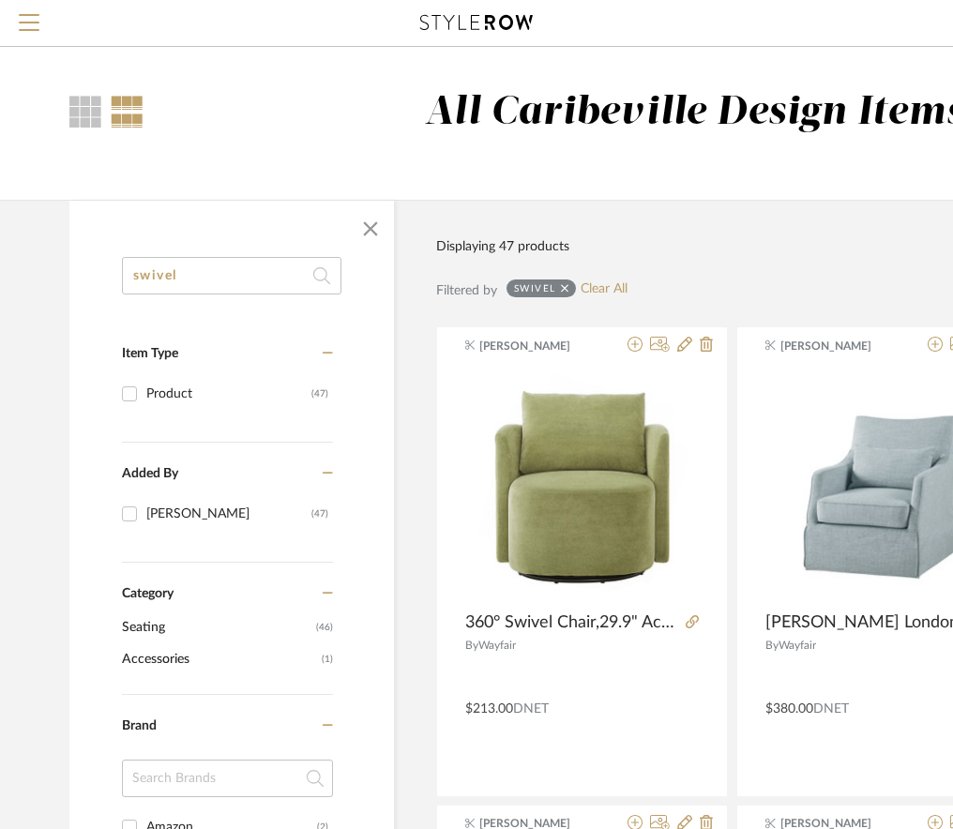
drag, startPoint x: 231, startPoint y: 280, endPoint x: 56, endPoint y: 257, distance: 175.9
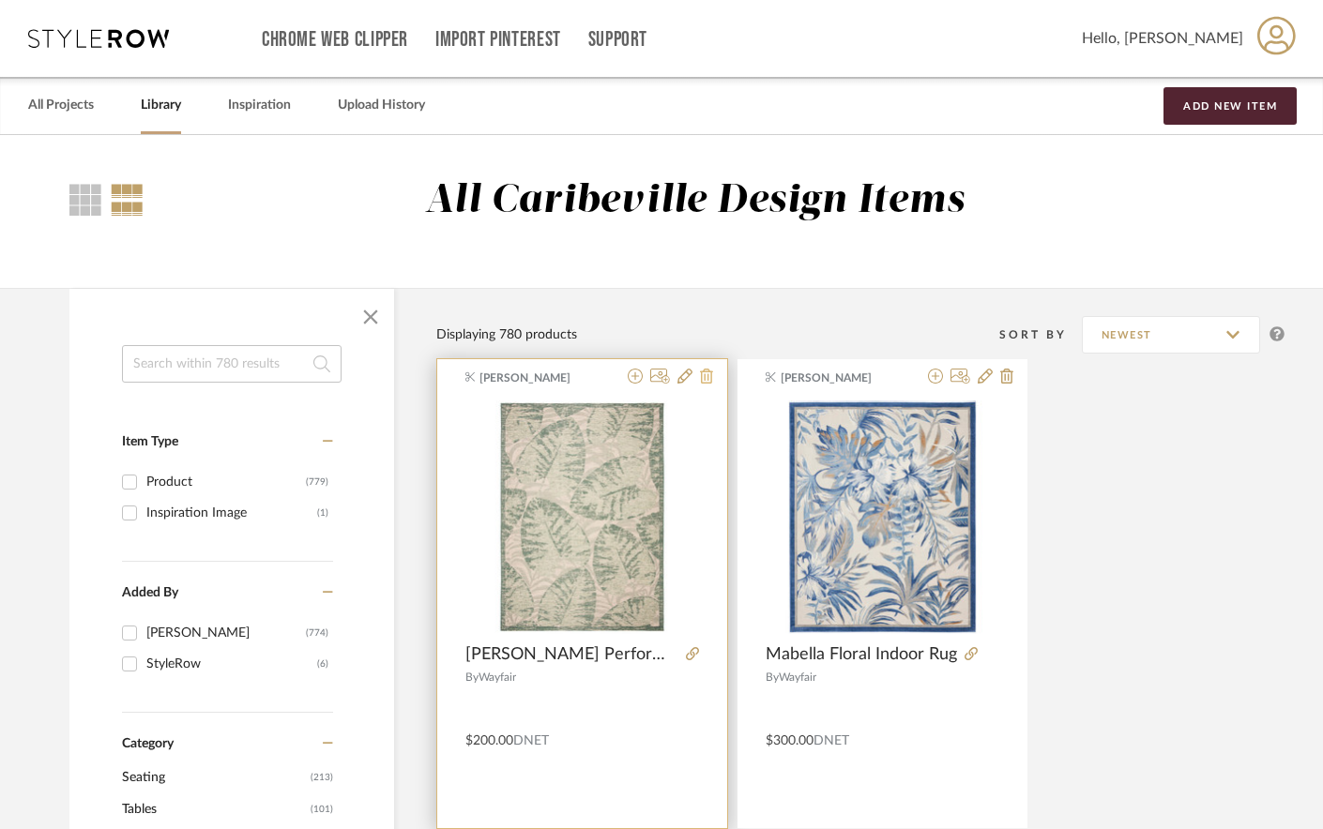
click at [708, 371] on icon at bounding box center [706, 376] width 13 height 15
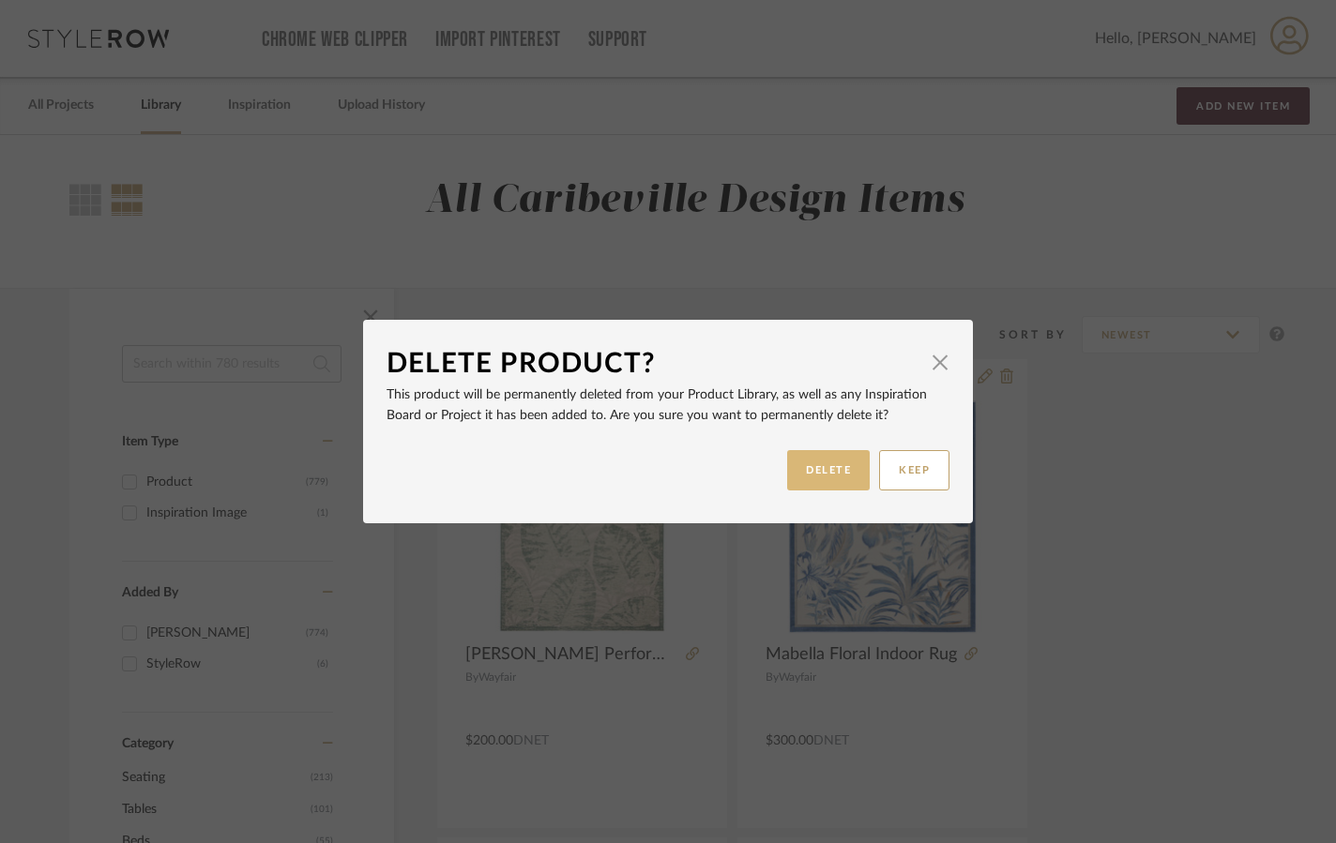
click at [794, 469] on button "DELETE" at bounding box center [828, 470] width 83 height 40
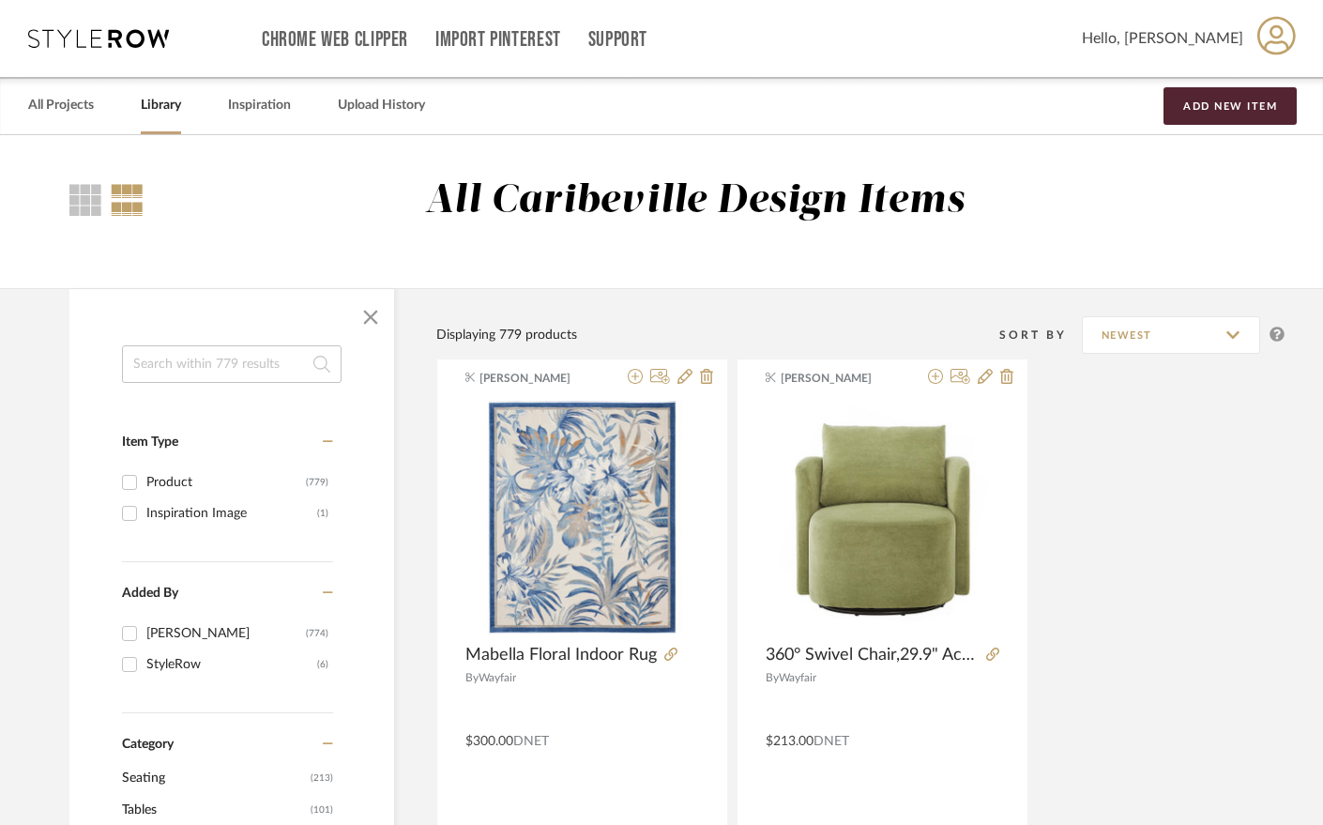
click at [294, 371] on input at bounding box center [232, 364] width 220 height 38
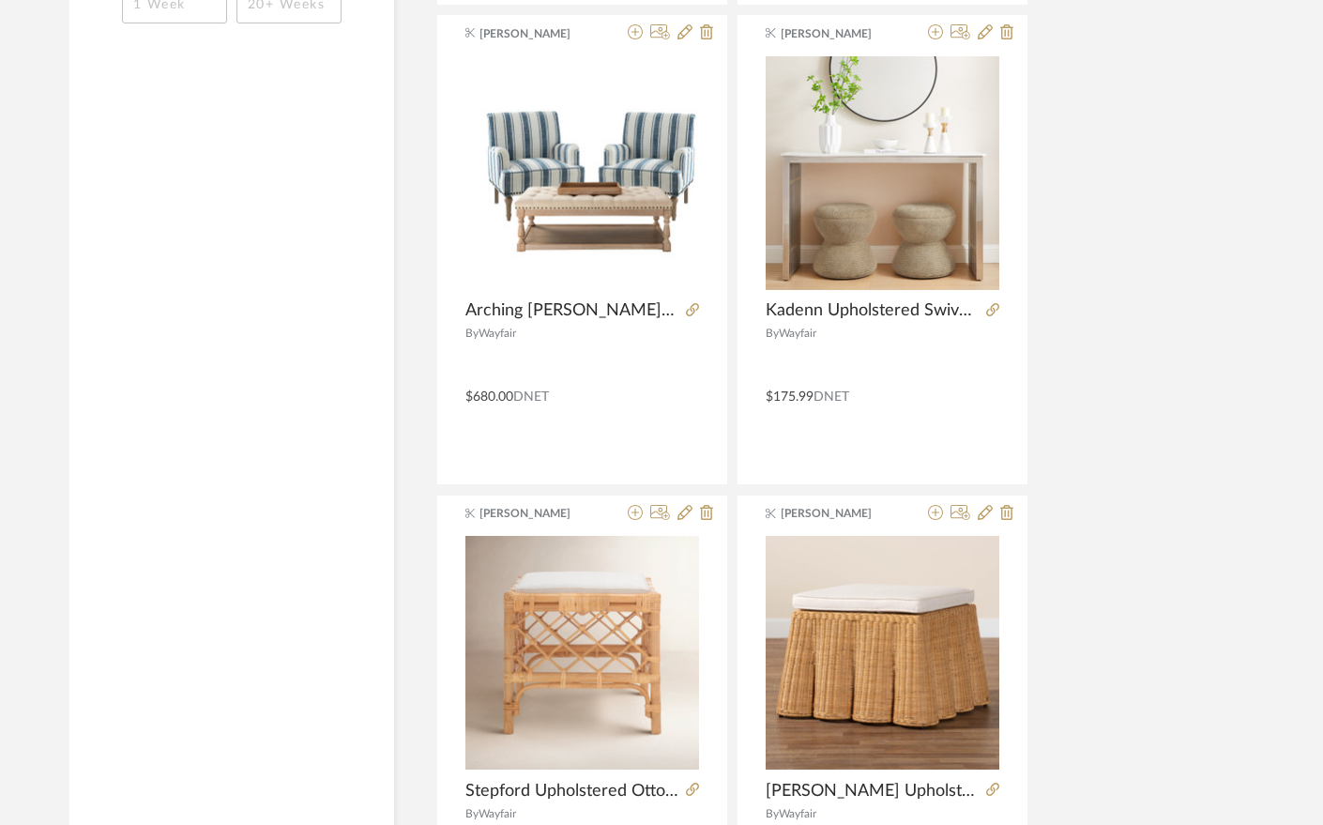
scroll to position [1313, 0]
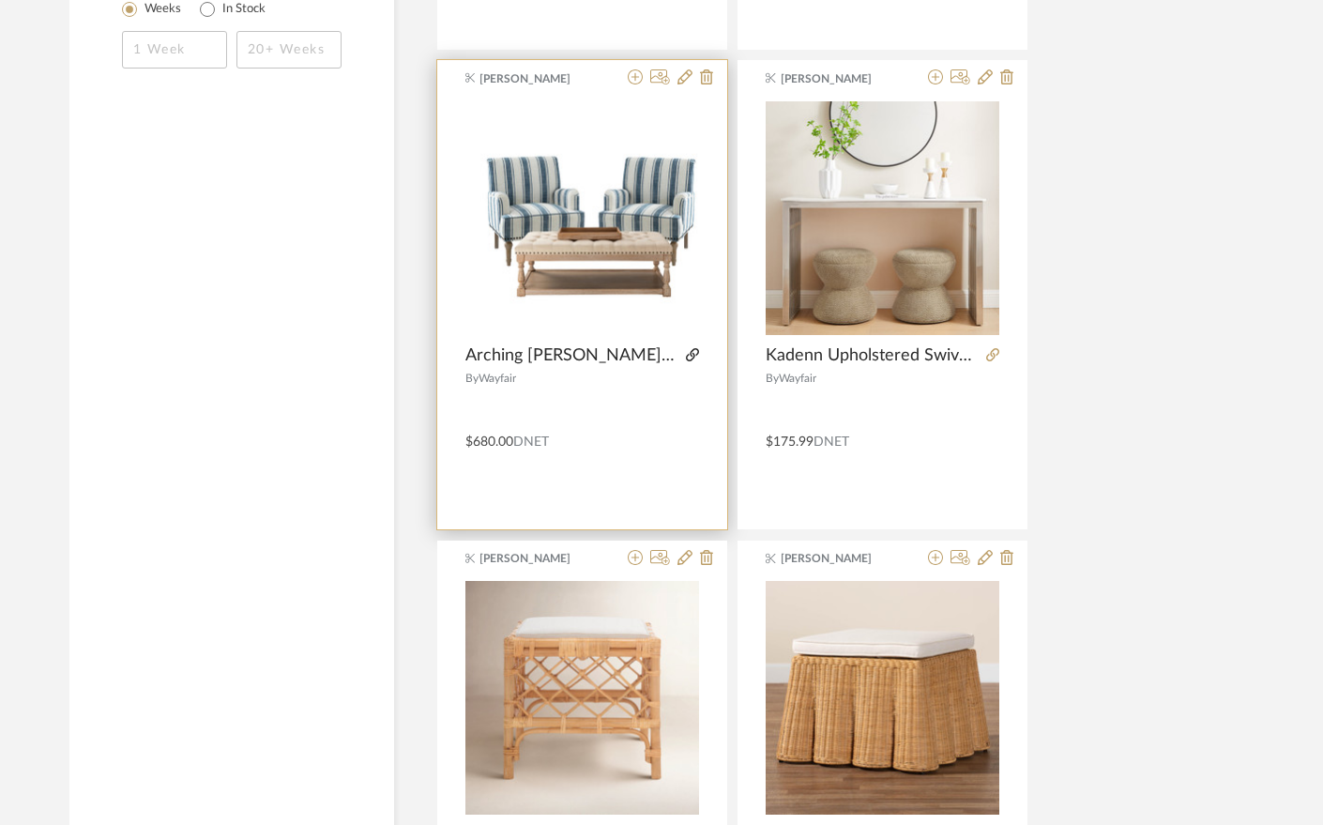
type input "ottoman"
click at [686, 351] on icon at bounding box center [692, 354] width 13 height 13
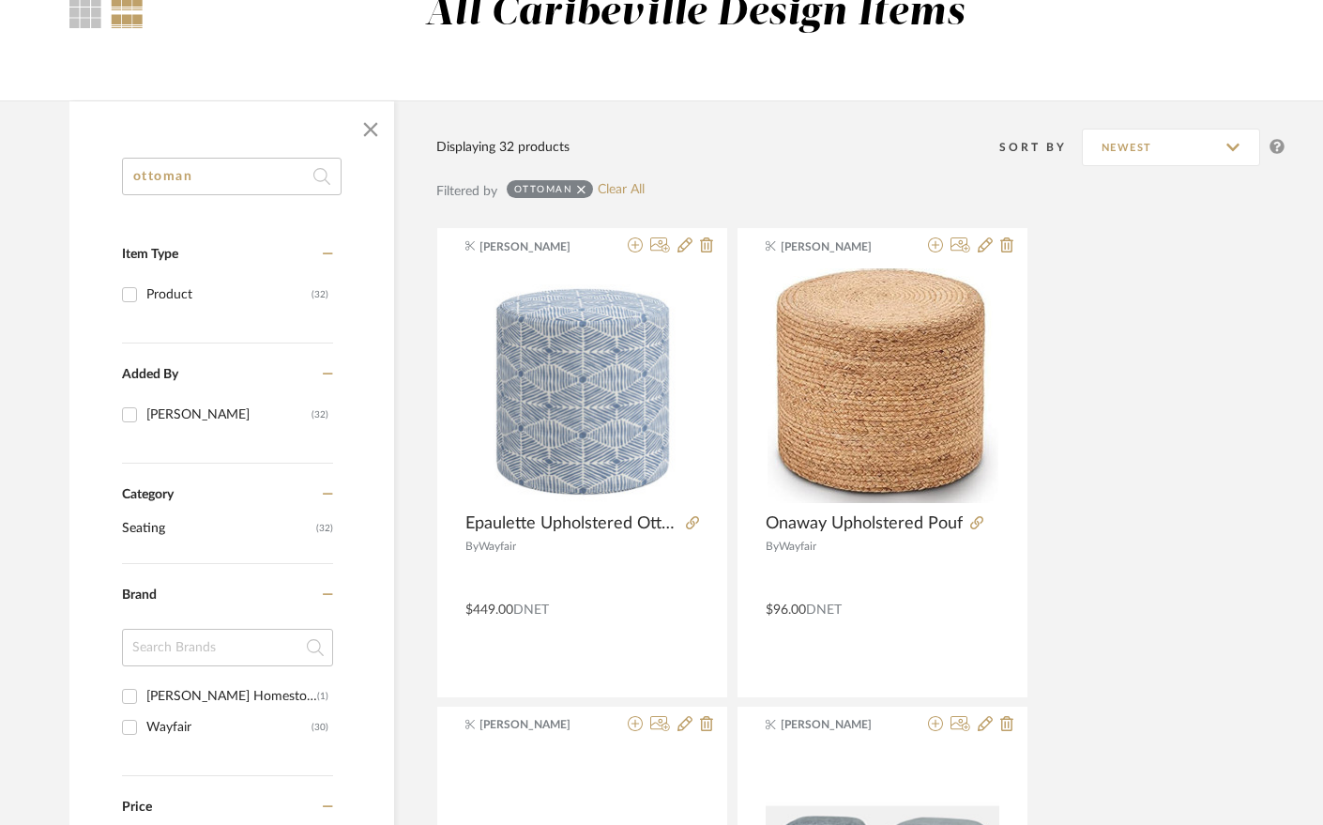
scroll to position [0, 0]
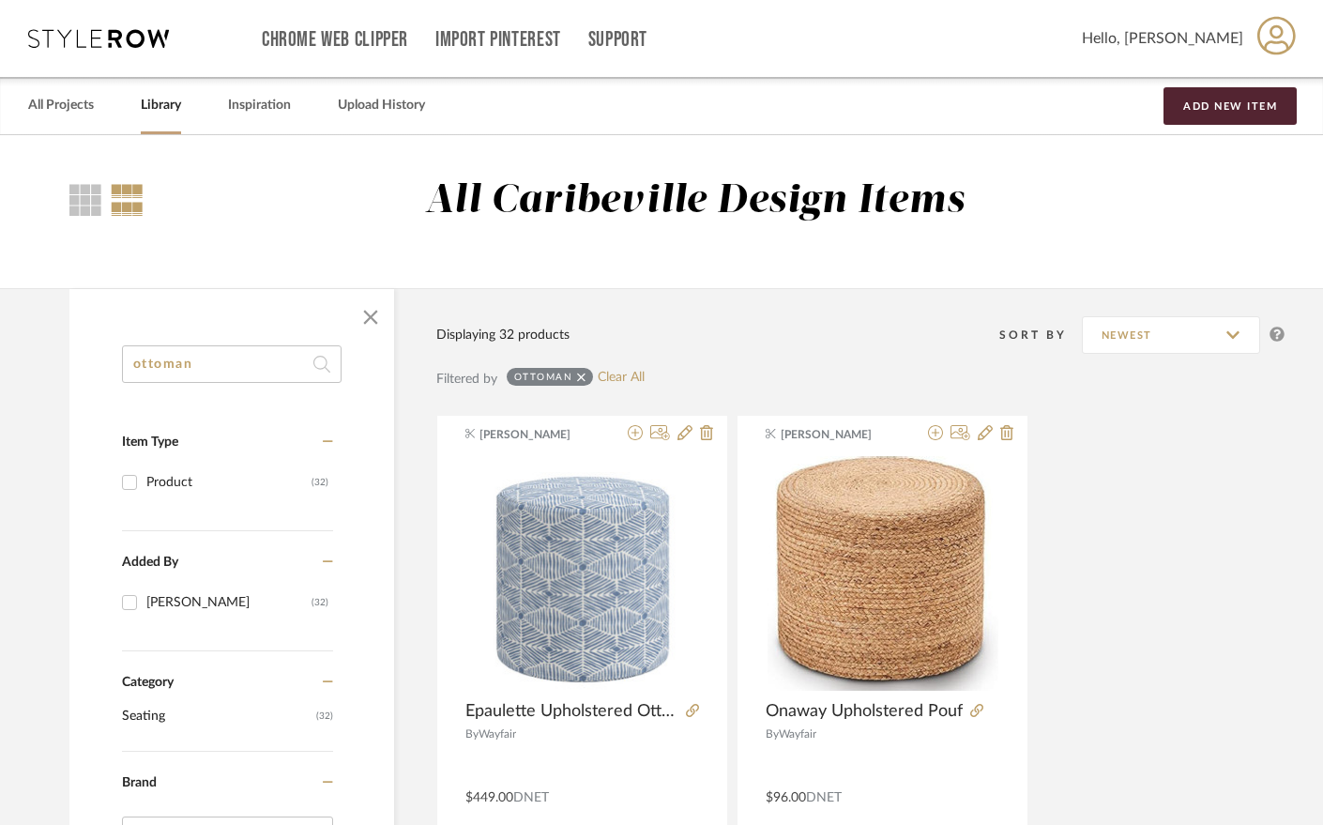
drag, startPoint x: 227, startPoint y: 373, endPoint x: 30, endPoint y: 351, distance: 198.3
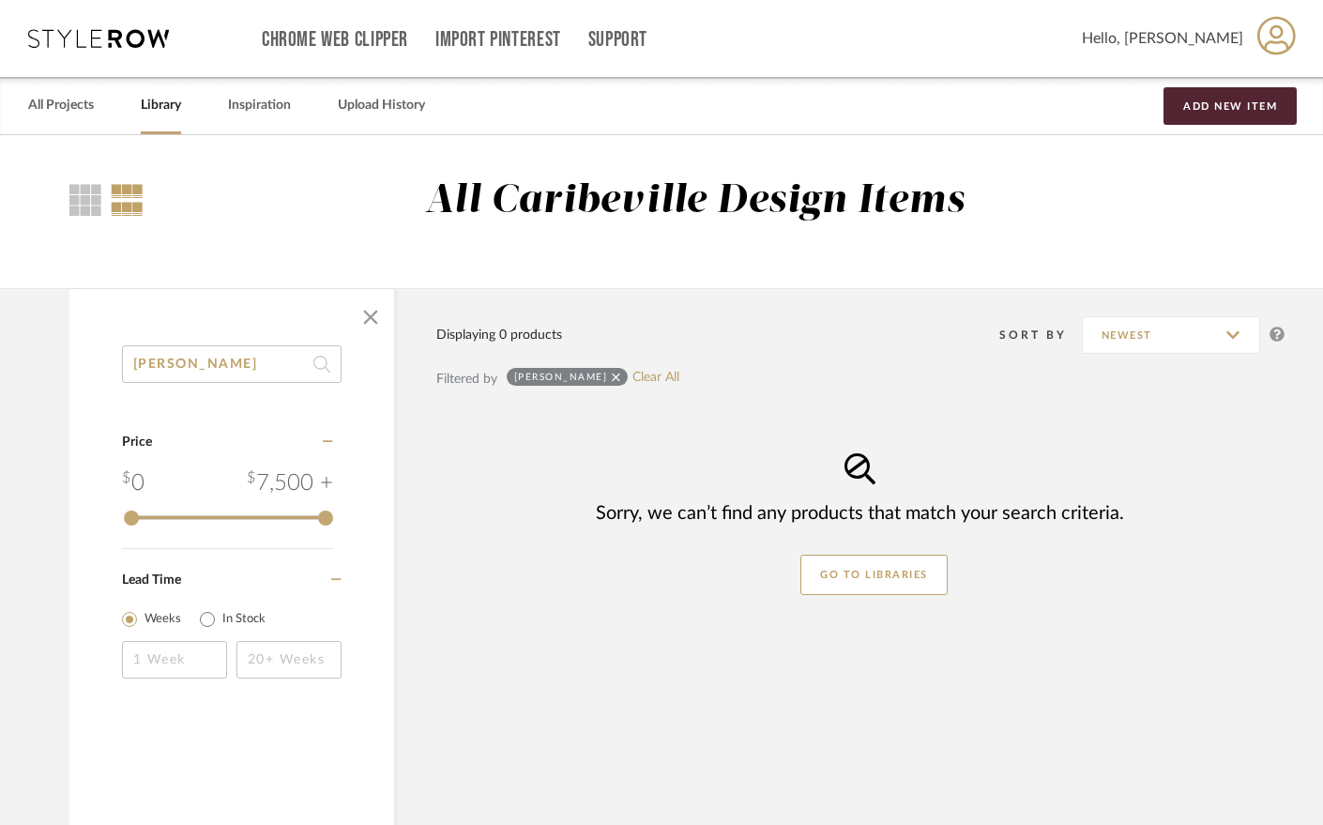
type input "[PERSON_NAME]"
drag, startPoint x: 218, startPoint y: 370, endPoint x: 63, endPoint y: 357, distance: 155.3
click at [63, 357] on div "winfree Category Price 0 7,500 + 0 7500 Lead Time Weeks In Stock Displaying 0 p…" at bounding box center [675, 616] width 1269 height 657
type input "swivel"
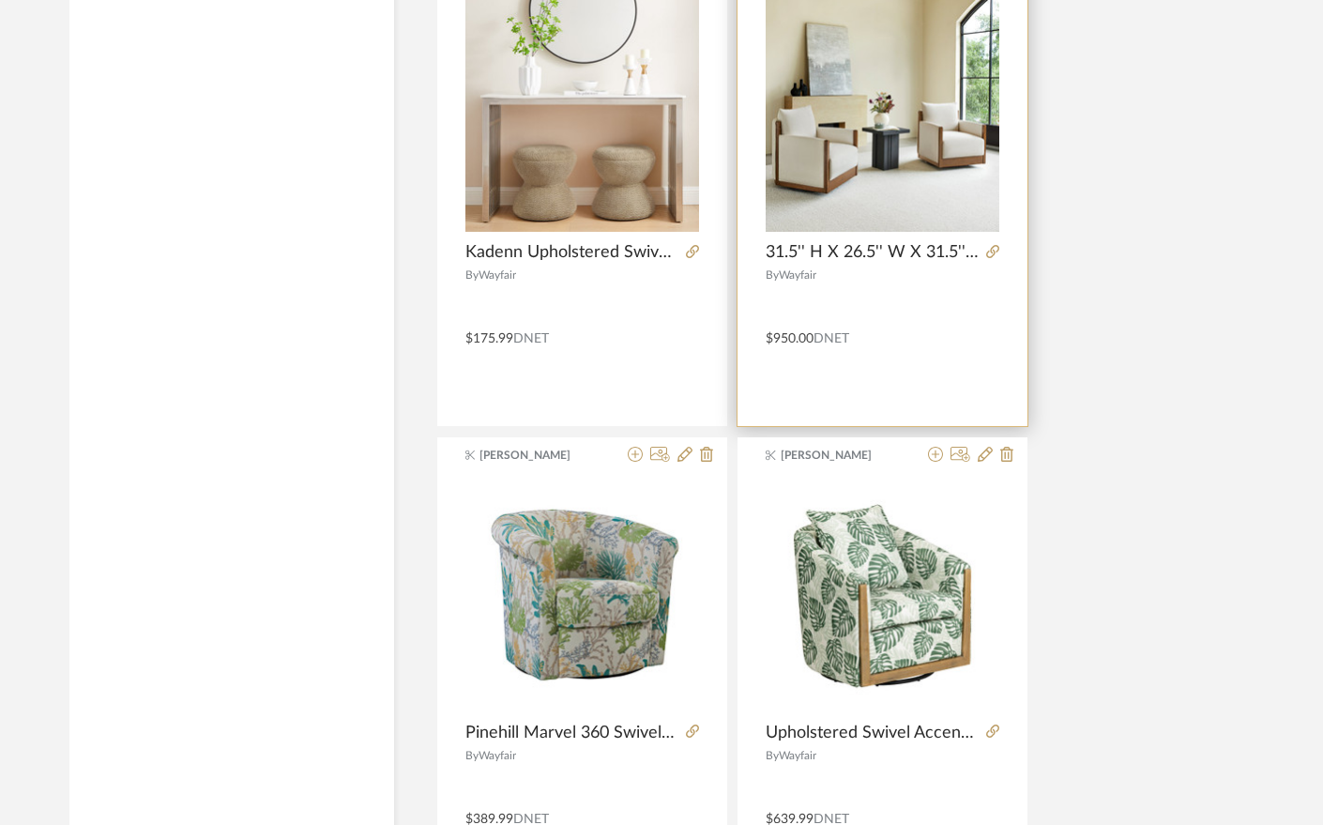
scroll to position [3377, 0]
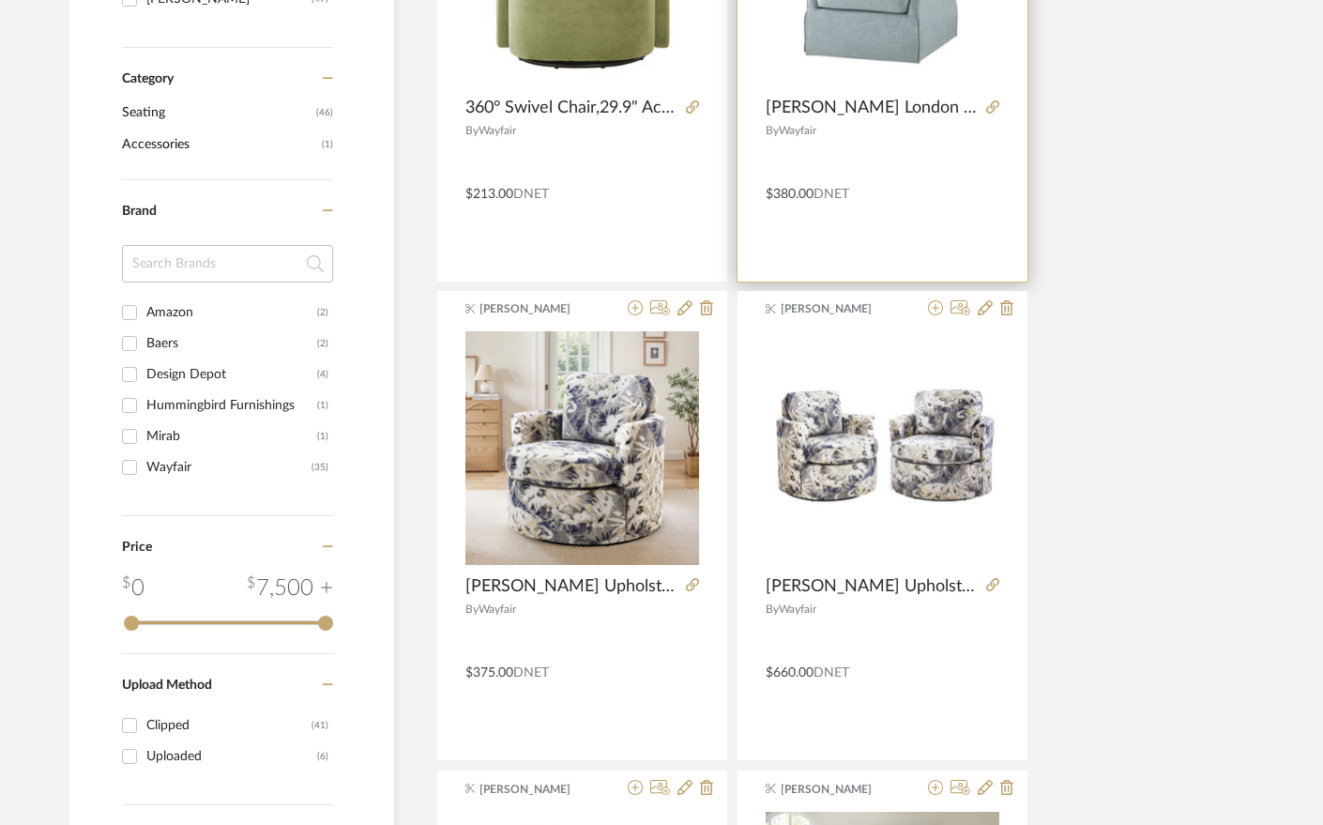
scroll to position [188, 0]
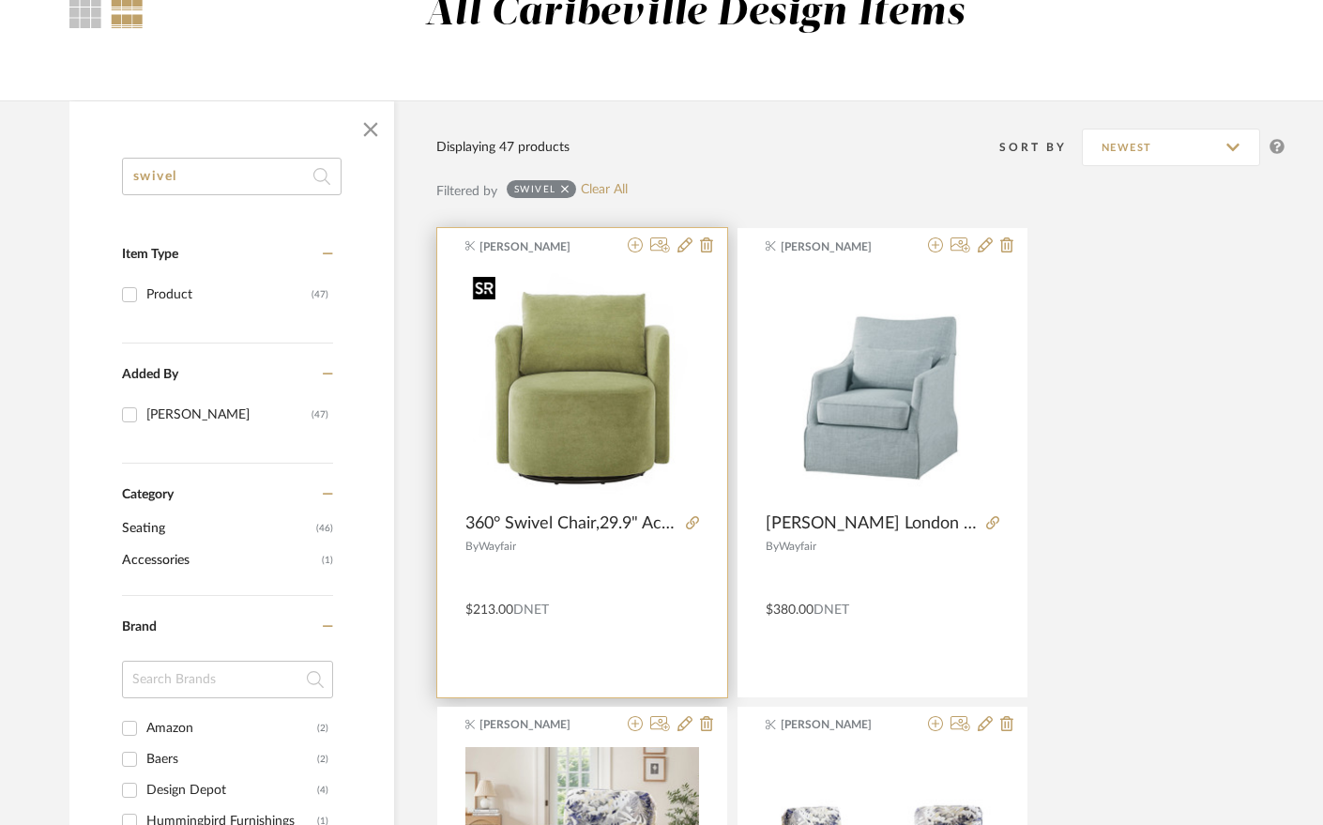
click at [0, 0] on img at bounding box center [0, 0] width 0 height 0
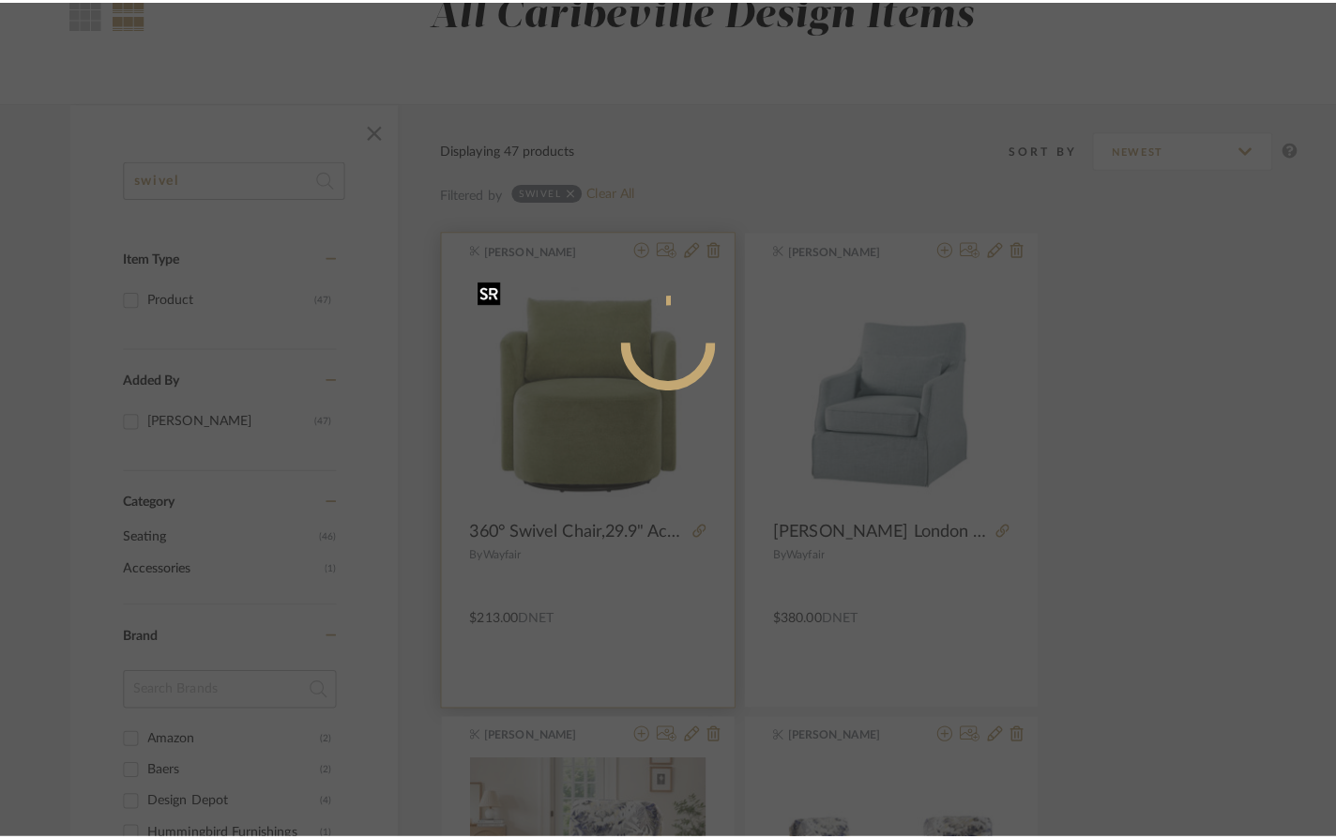
scroll to position [0, 0]
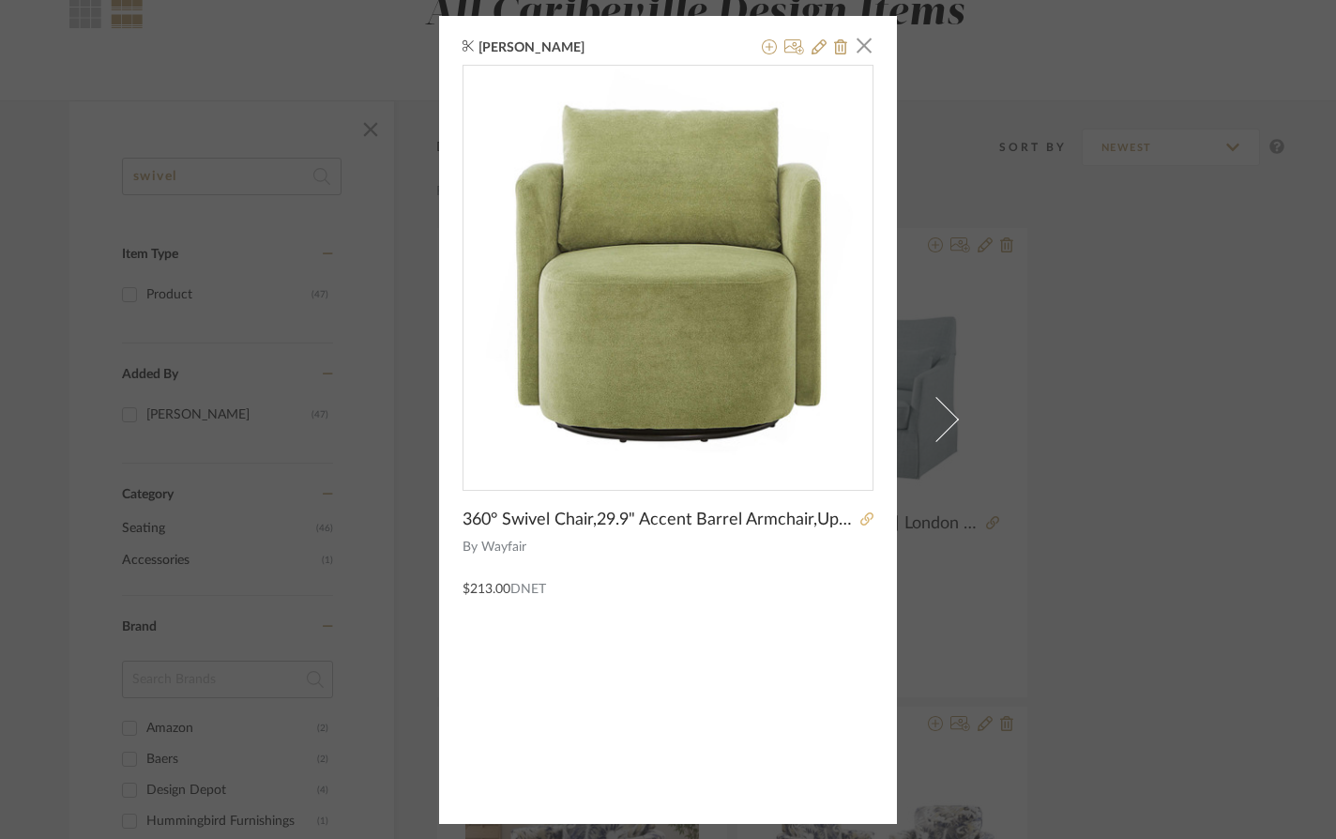
click at [860, 526] on fa-icon at bounding box center [866, 520] width 13 height 13
click at [845, 47] on span "button" at bounding box center [864, 46] width 38 height 38
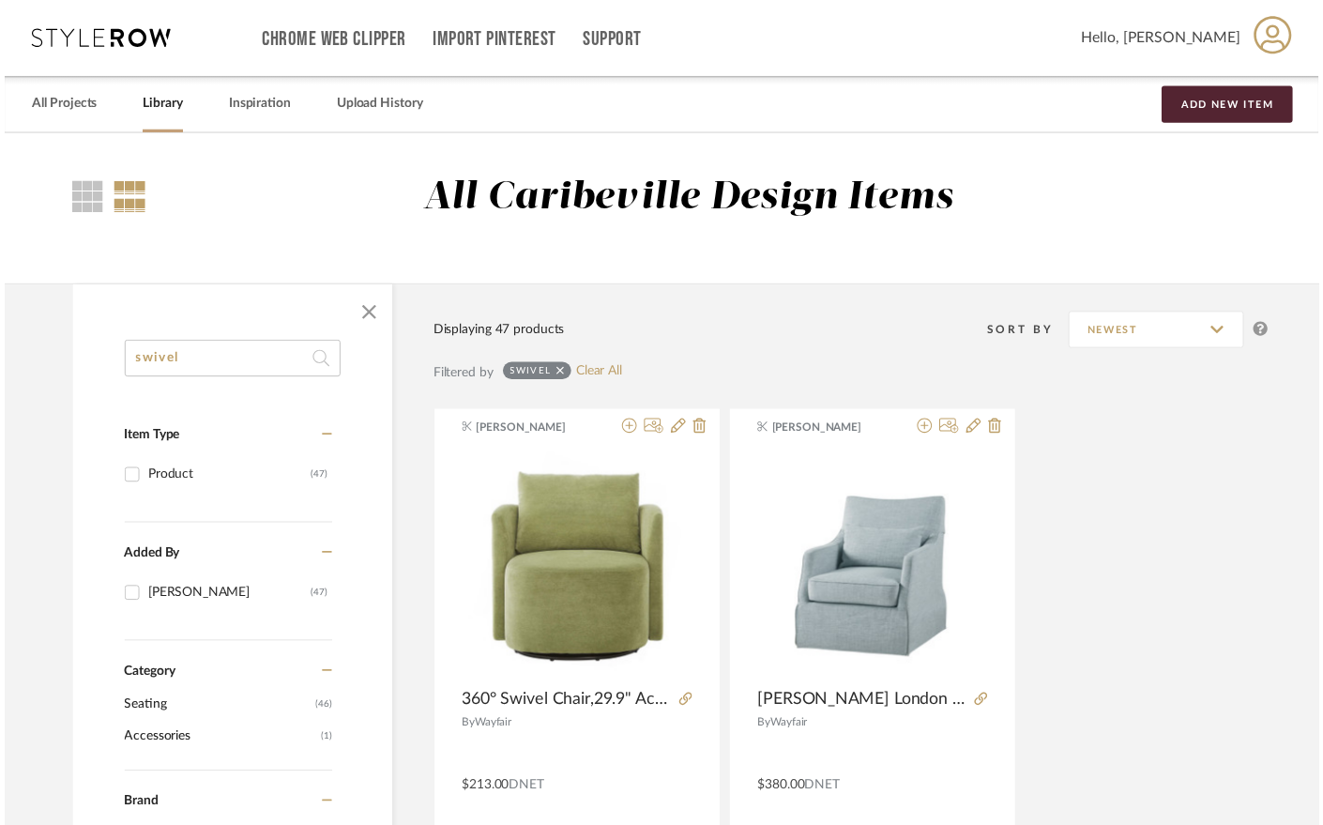
scroll to position [188, 0]
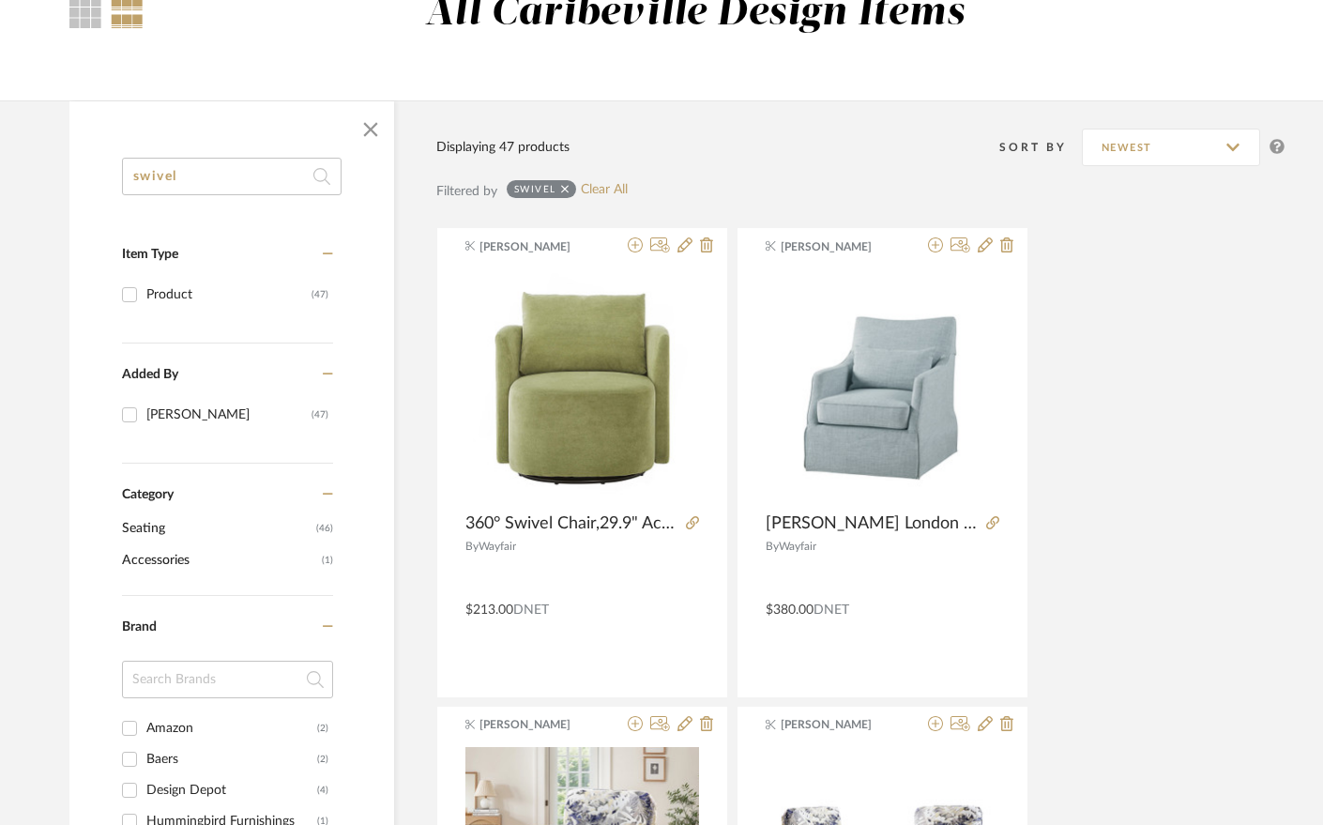
drag, startPoint x: 218, startPoint y: 184, endPoint x: 66, endPoint y: 163, distance: 153.4
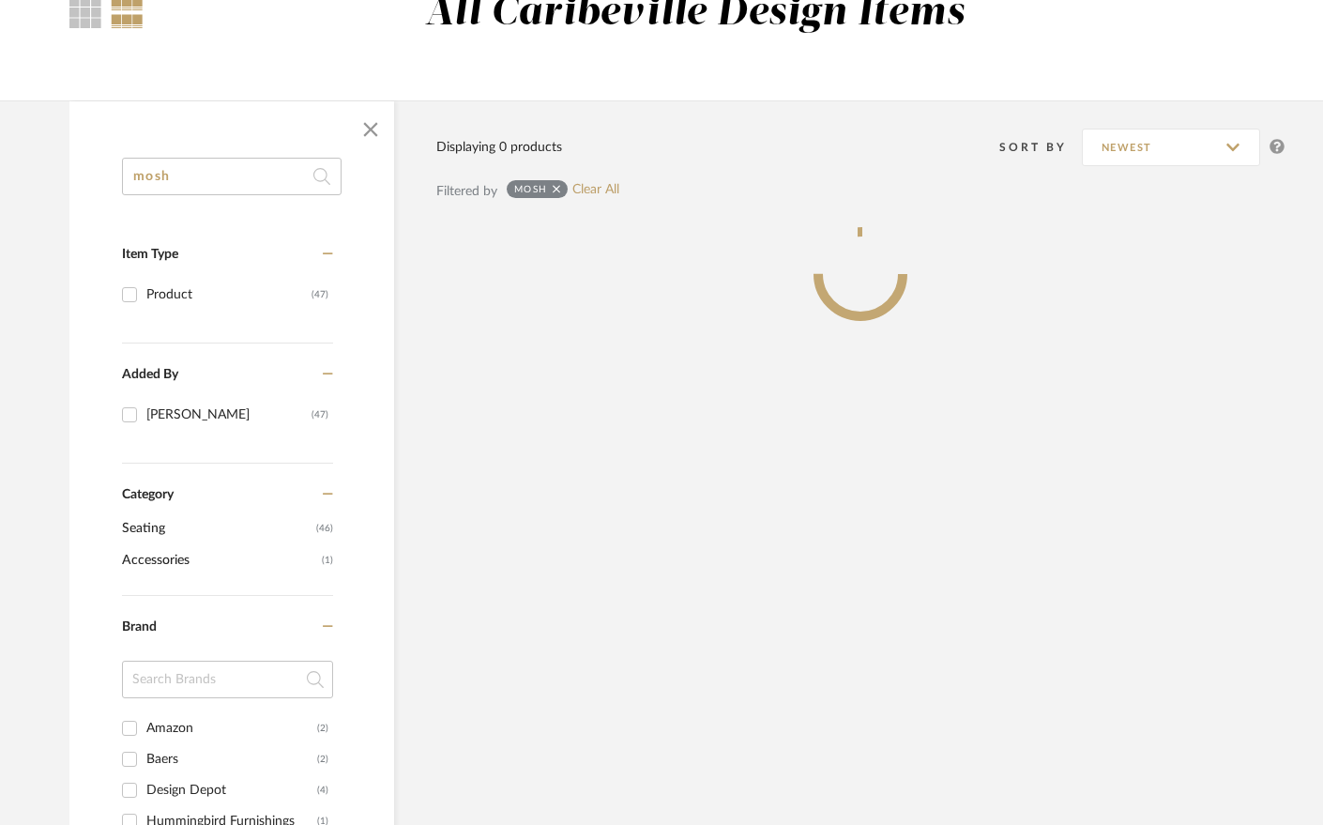
type input "mosh"
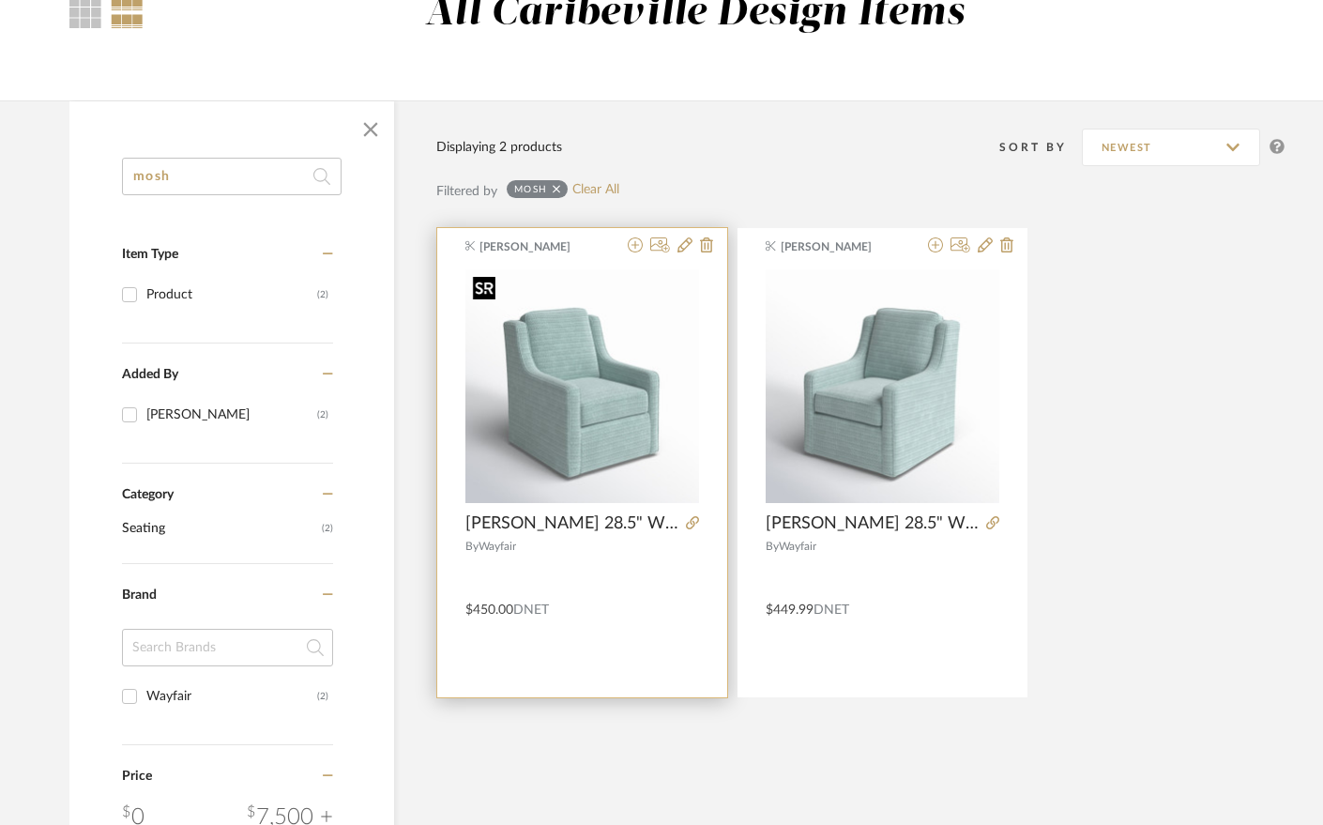
click at [0, 0] on img at bounding box center [0, 0] width 0 height 0
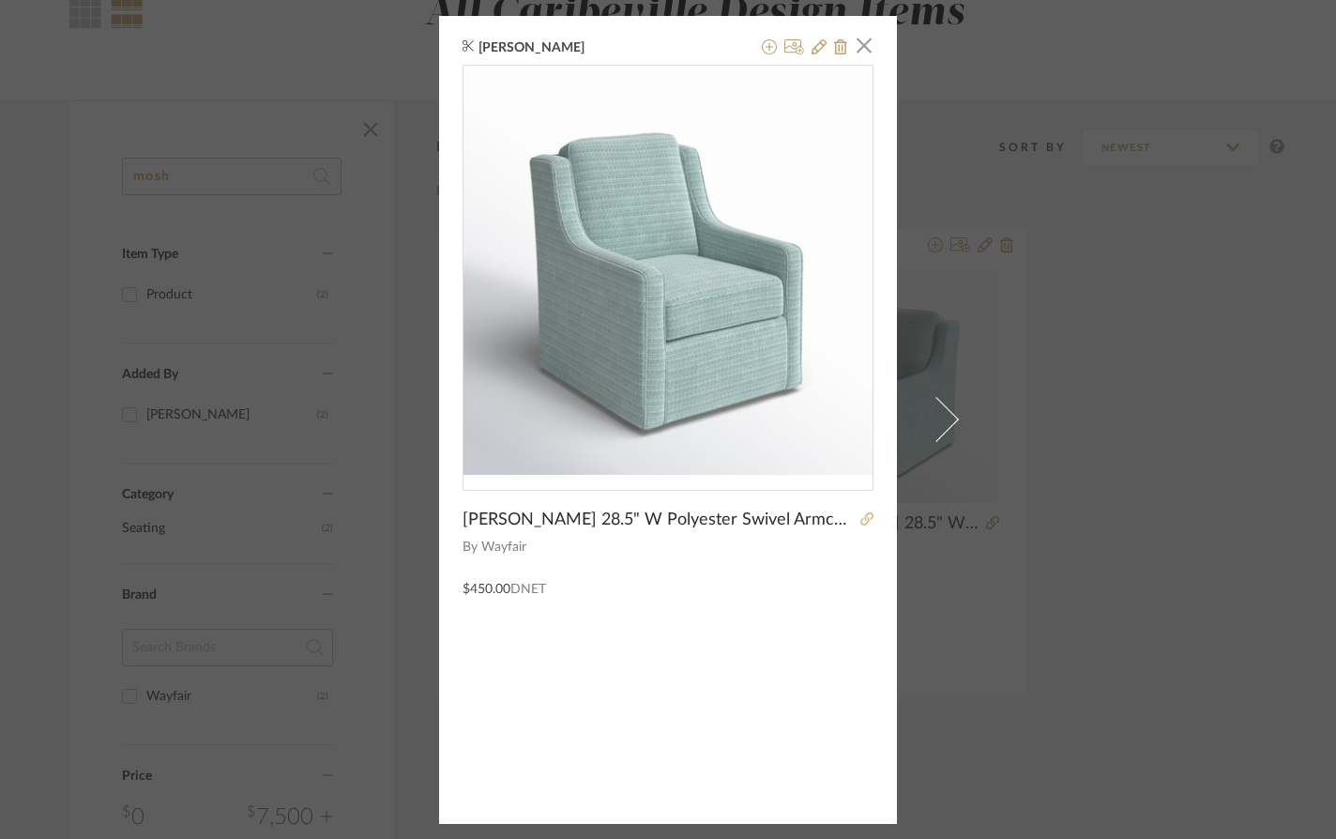
click at [860, 523] on icon at bounding box center [866, 518] width 13 height 13
click at [858, 38] on span "button" at bounding box center [864, 46] width 38 height 38
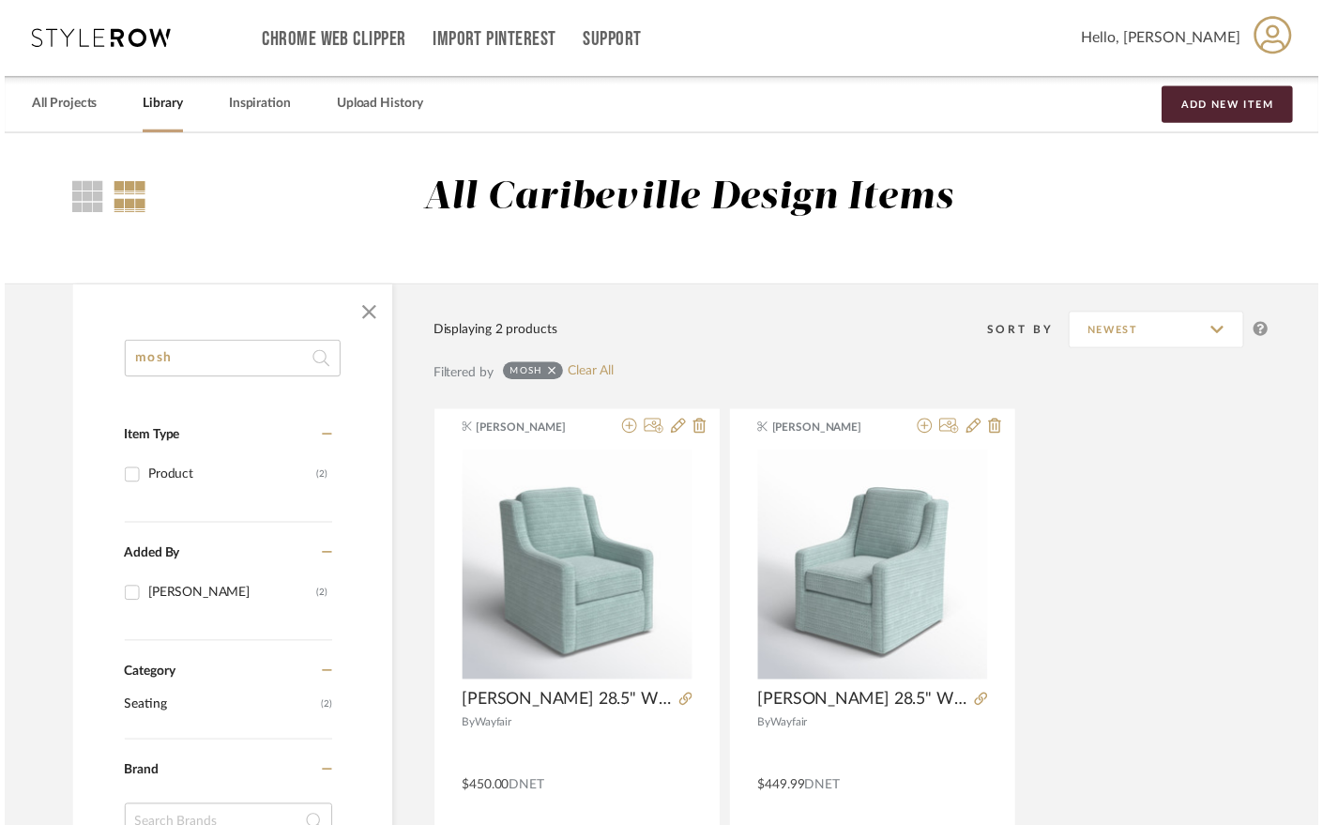
scroll to position [188, 0]
